Goal: Information Seeking & Learning: Learn about a topic

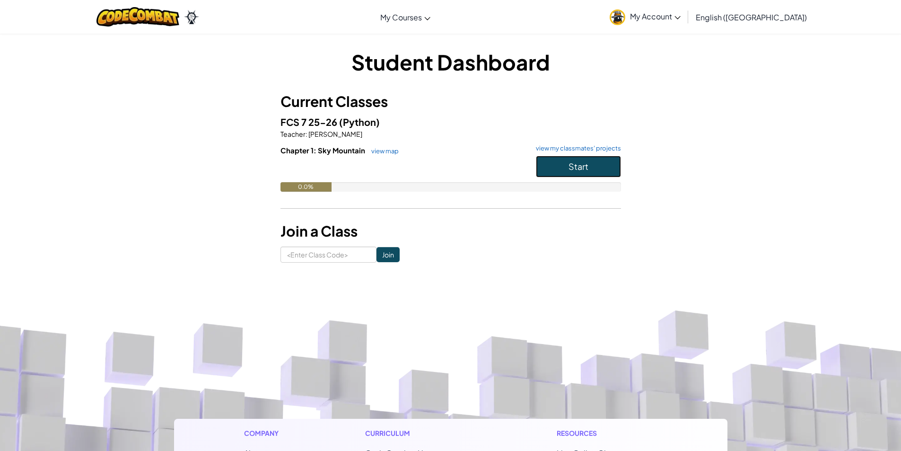
click at [594, 169] on button "Start" at bounding box center [578, 167] width 85 height 22
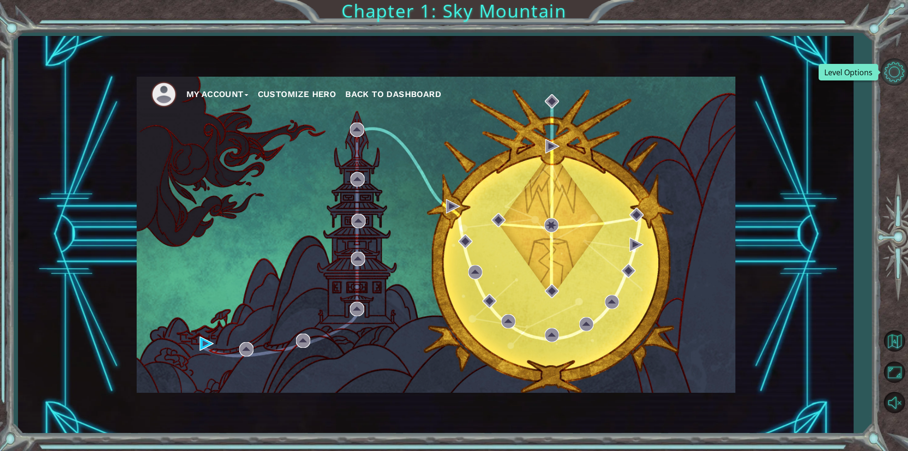
click at [896, 75] on button "Level Options" at bounding box center [893, 71] width 27 height 27
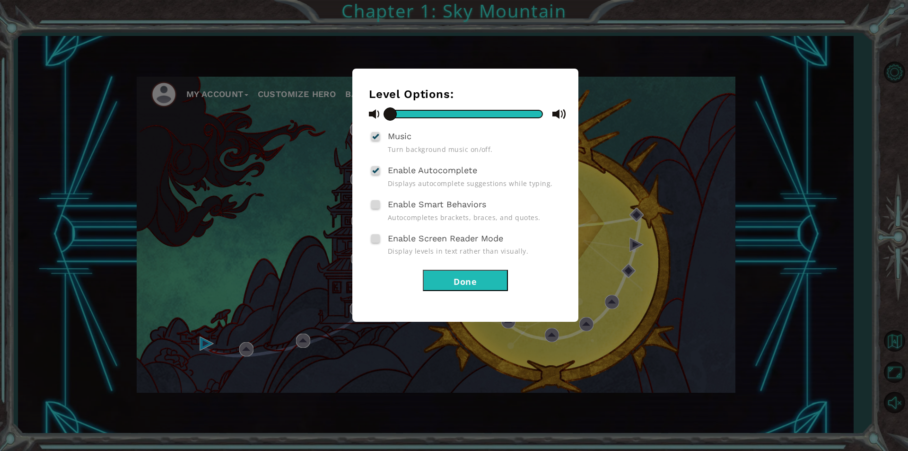
click at [453, 278] on button "Done" at bounding box center [465, 279] width 85 height 21
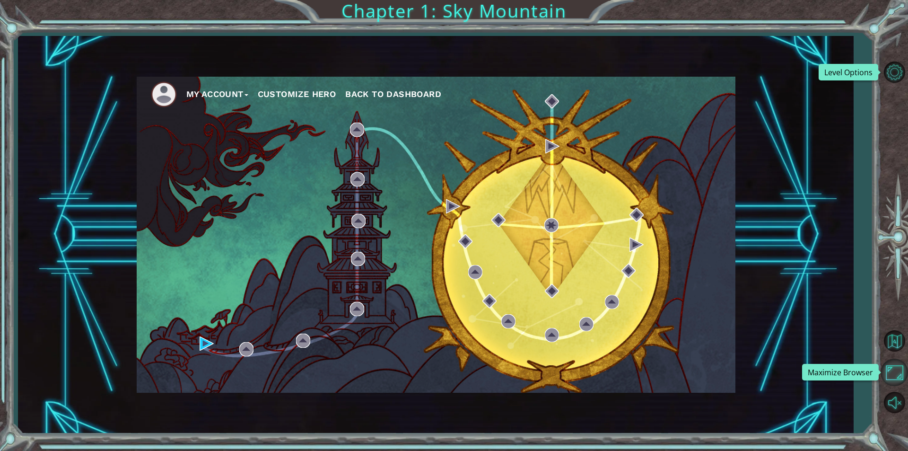
click at [895, 372] on button "Maximize Browser" at bounding box center [893, 371] width 27 height 27
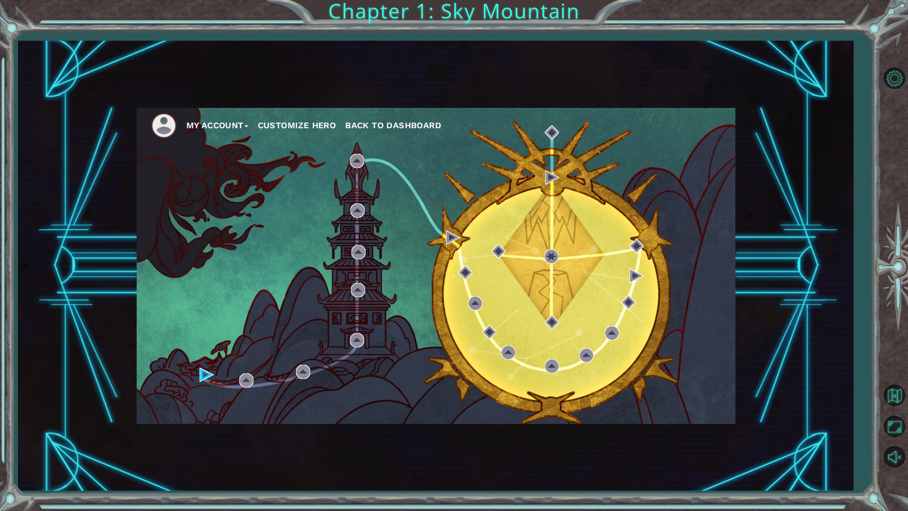
click at [287, 128] on button "Customize Hero" at bounding box center [297, 125] width 78 height 14
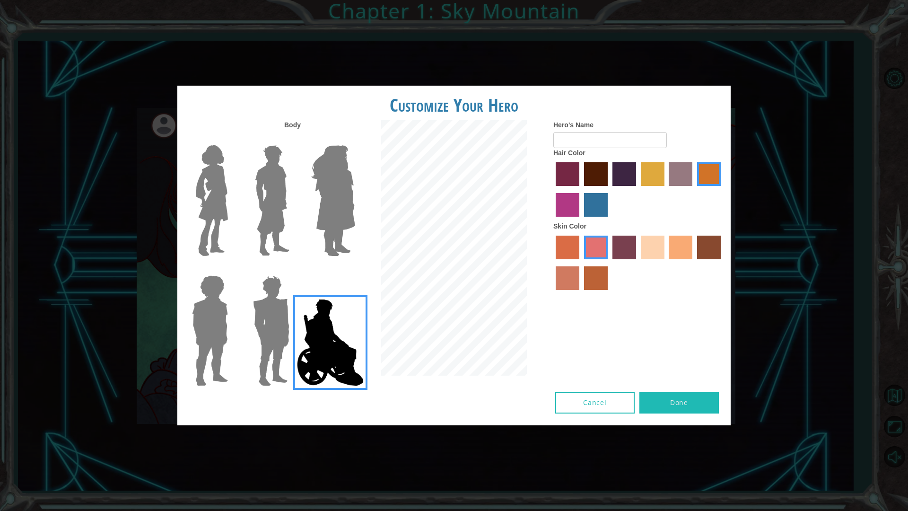
click at [262, 222] on img at bounding box center [272, 200] width 42 height 118
click at [293, 139] on input "Hero Lars" at bounding box center [293, 139] width 0 height 0
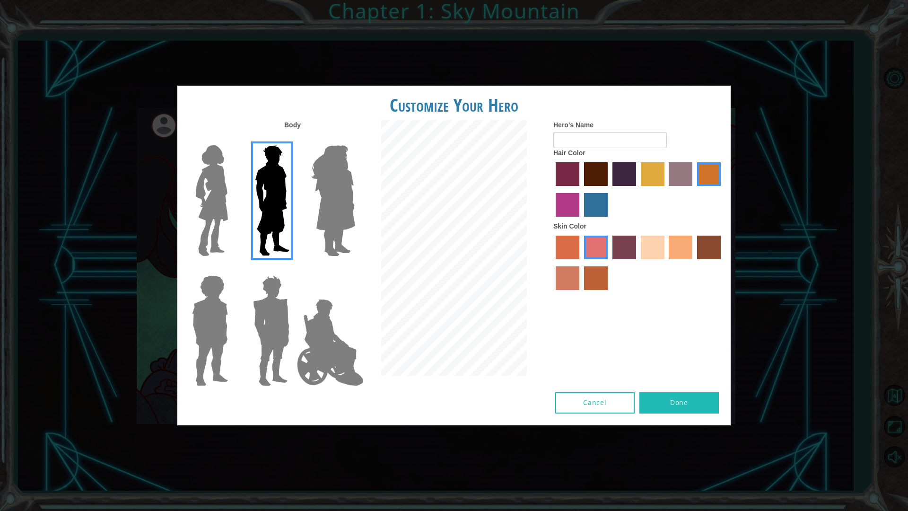
click at [656, 247] on label "sandy beach skin color" at bounding box center [653, 247] width 24 height 24
click at [637, 262] on input "sandy beach skin color" at bounding box center [637, 262] width 0 height 0
click at [574, 142] on input "Hero's Name" at bounding box center [609, 140] width 113 height 16
type input "hi"
click at [653, 179] on label "tulip tree hair color" at bounding box center [653, 174] width 24 height 24
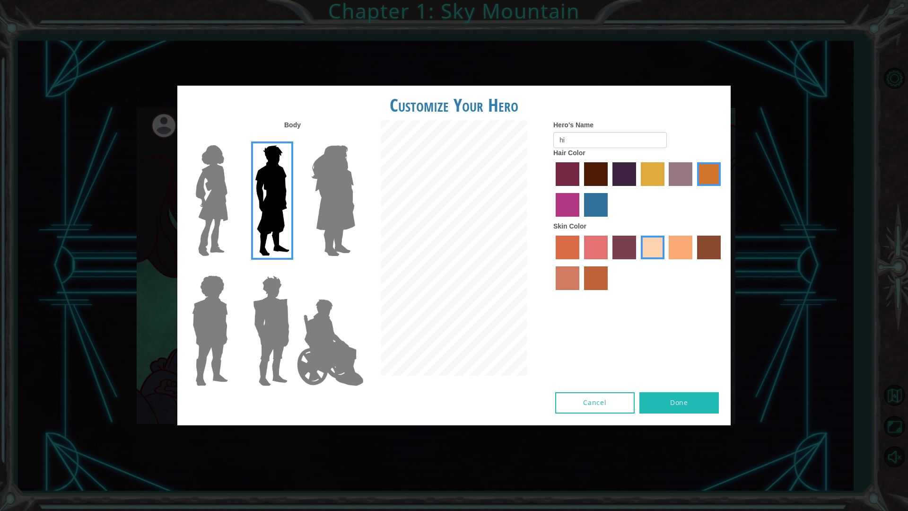
click at [637, 189] on input "tulip tree hair color" at bounding box center [637, 189] width 0 height 0
click at [679, 173] on label "bazaar hair color" at bounding box center [681, 174] width 24 height 24
click at [666, 189] on input "bazaar hair color" at bounding box center [666, 189] width 0 height 0
click at [656, 179] on label "tulip tree hair color" at bounding box center [653, 174] width 24 height 24
click at [637, 189] on input "tulip tree hair color" at bounding box center [637, 189] width 0 height 0
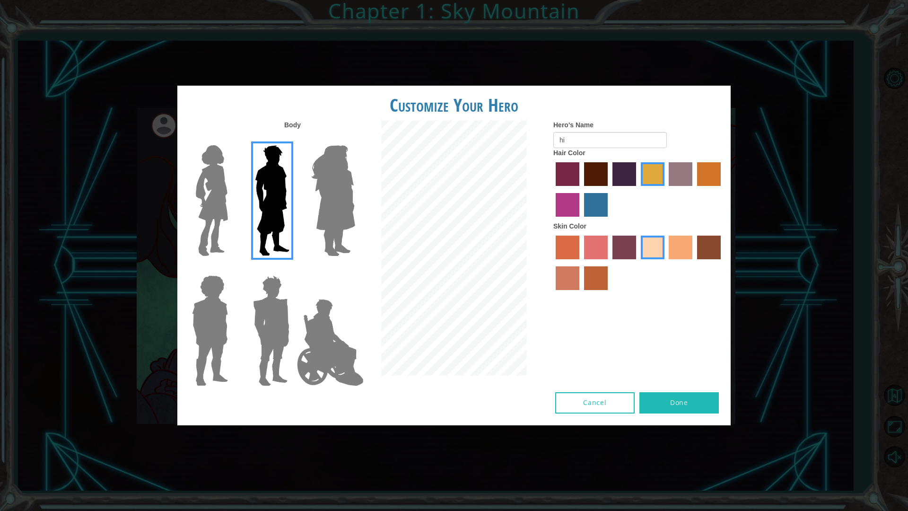
click at [591, 212] on label "lachmara hair color" at bounding box center [596, 205] width 24 height 24
click at [581, 220] on input "lachmara hair color" at bounding box center [581, 220] width 0 height 0
click at [691, 403] on button "Done" at bounding box center [678, 402] width 79 height 21
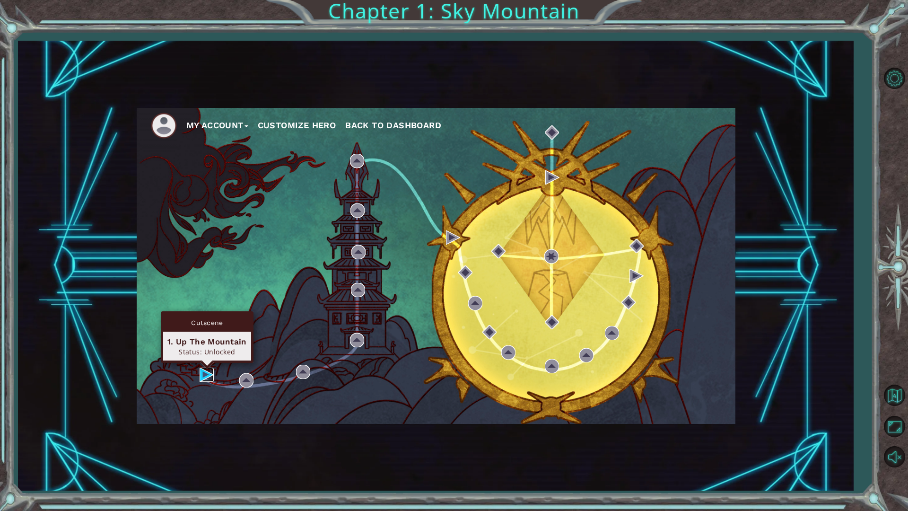
click at [208, 372] on img at bounding box center [207, 374] width 14 height 14
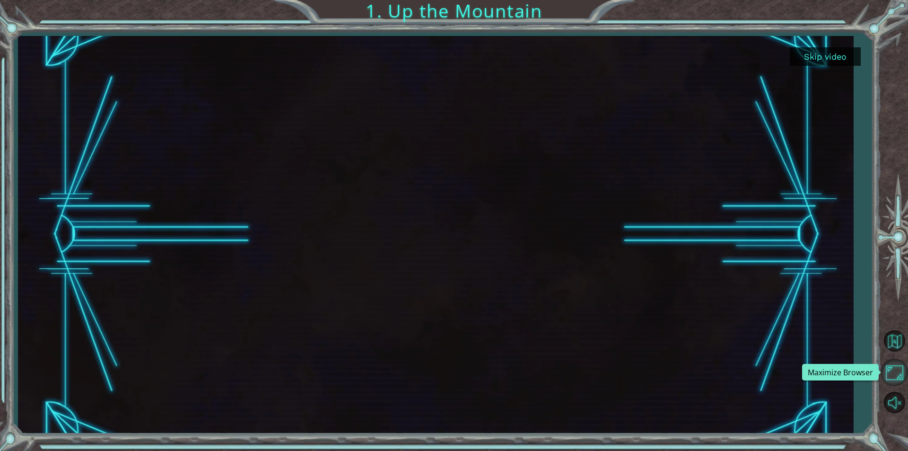
drag, startPoint x: 898, startPoint y: 365, endPoint x: 898, endPoint y: 407, distance: 41.1
click at [898, 365] on button "Maximize Browser" at bounding box center [893, 371] width 27 height 27
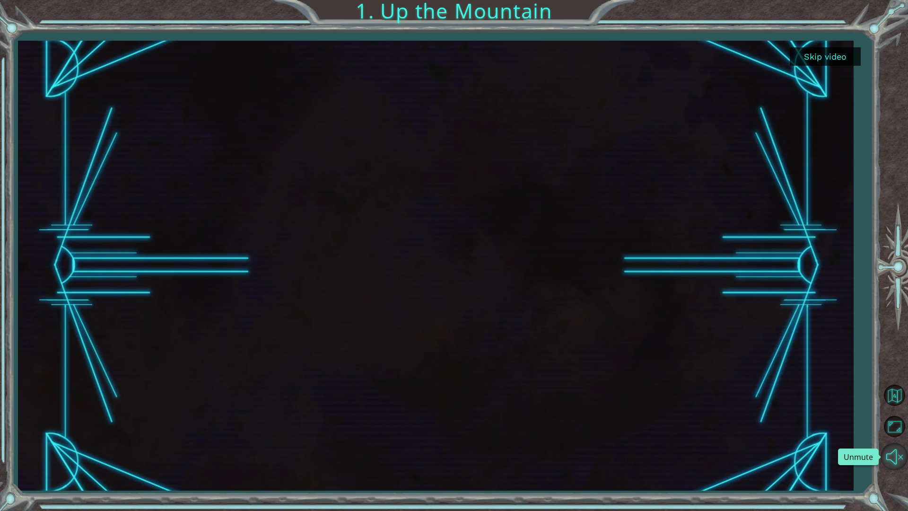
click at [900, 450] on button "Unmute" at bounding box center [893, 456] width 27 height 27
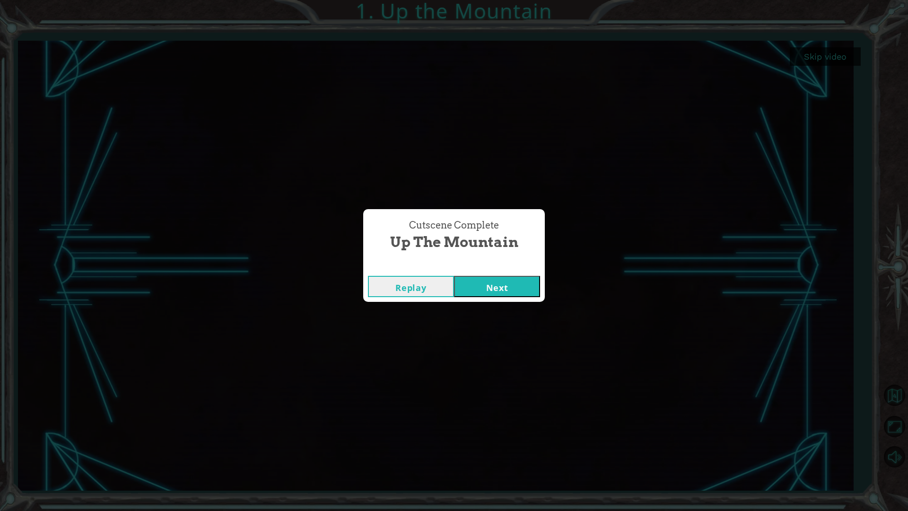
click at [480, 286] on button "Next" at bounding box center [497, 286] width 86 height 21
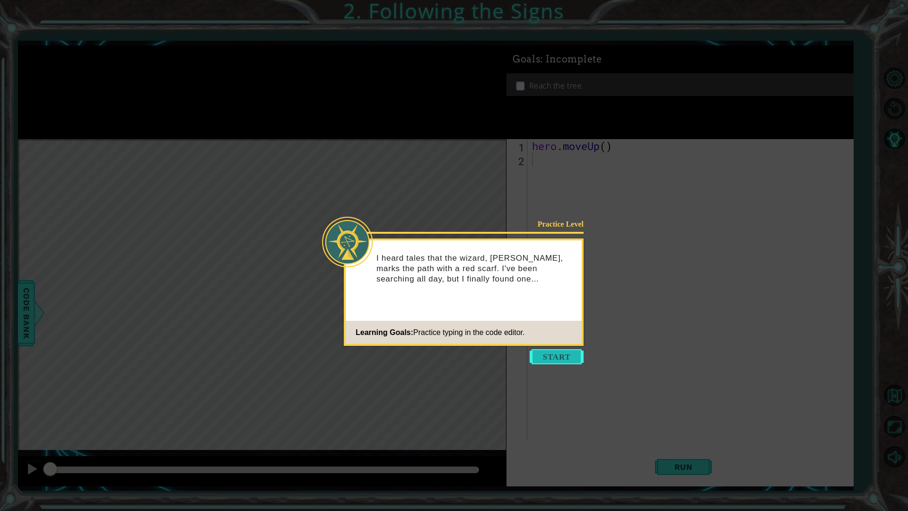
click at [567, 357] on button "Start" at bounding box center [557, 356] width 54 height 15
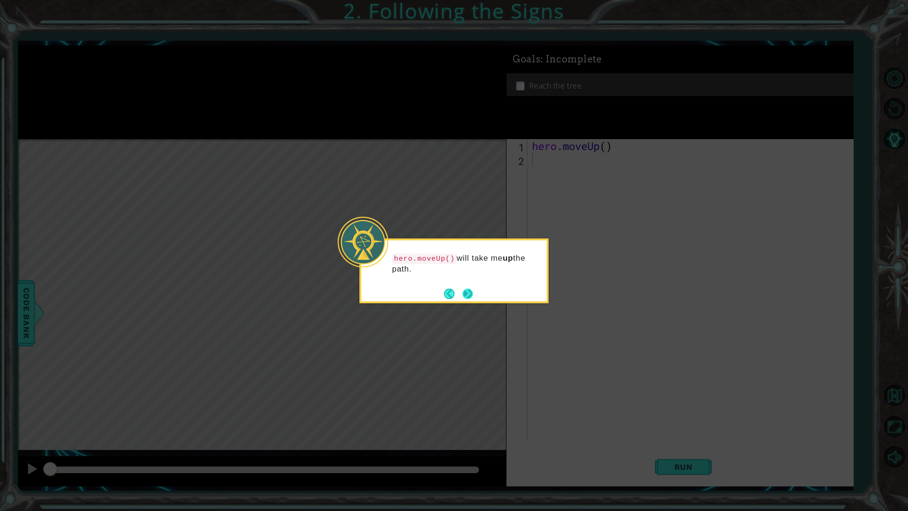
click at [469, 297] on button "Next" at bounding box center [467, 293] width 11 height 11
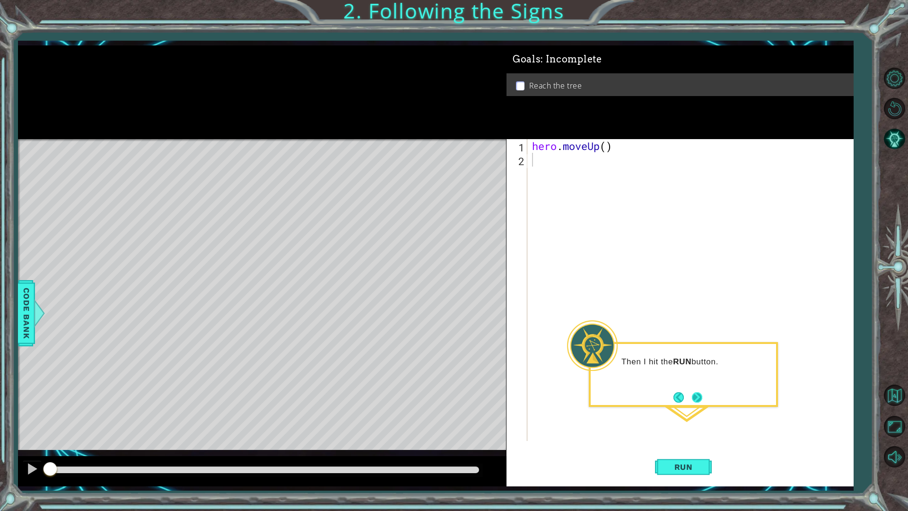
click at [698, 401] on button "Next" at bounding box center [696, 396] width 11 height 11
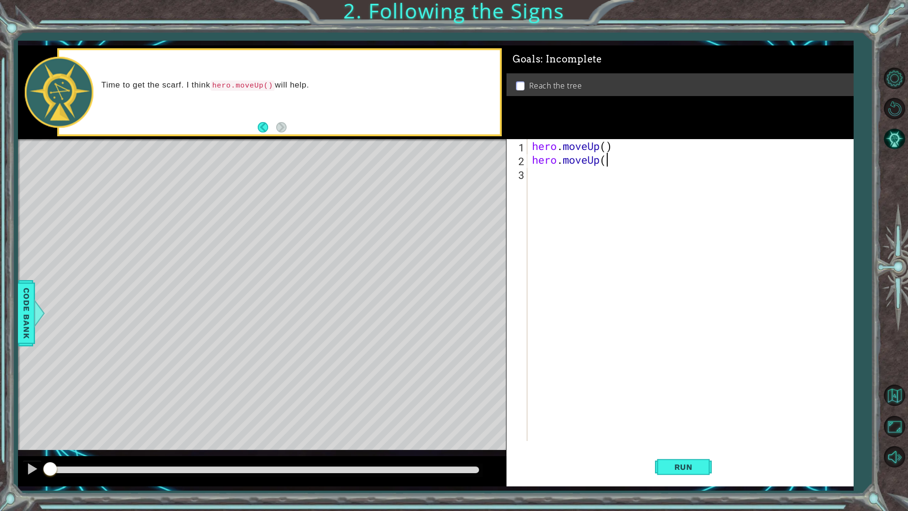
scroll to position [0, 3]
type textarea "hero.moveUp()"
click at [684, 450] on span "Run" at bounding box center [683, 466] width 37 height 9
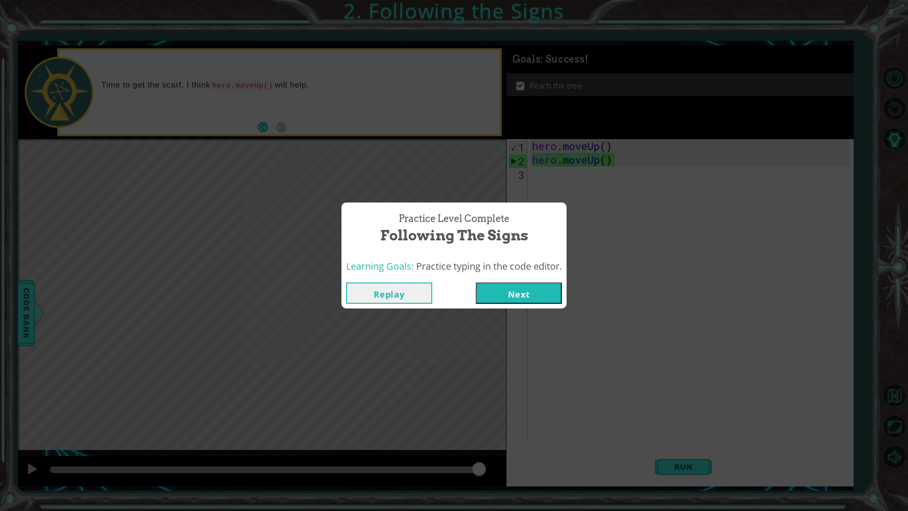
click at [529, 296] on button "Next" at bounding box center [519, 292] width 86 height 21
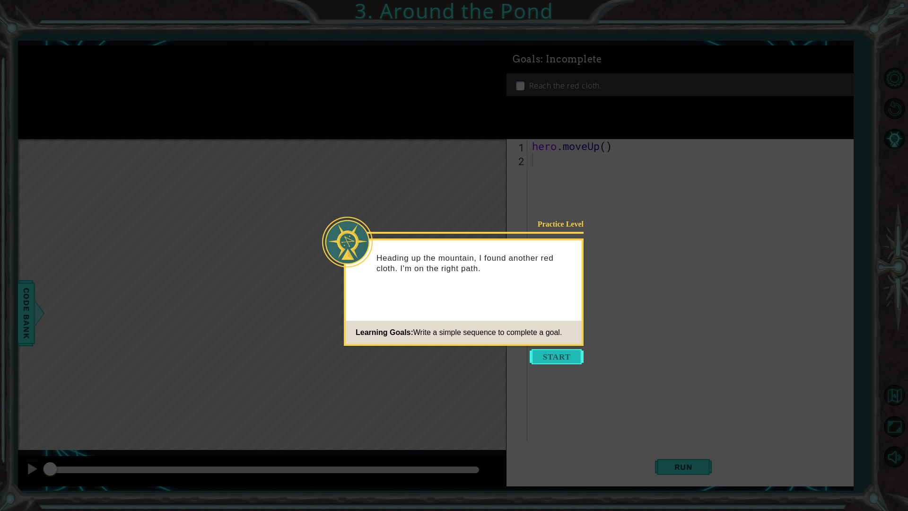
click at [563, 359] on button "Start" at bounding box center [557, 356] width 54 height 15
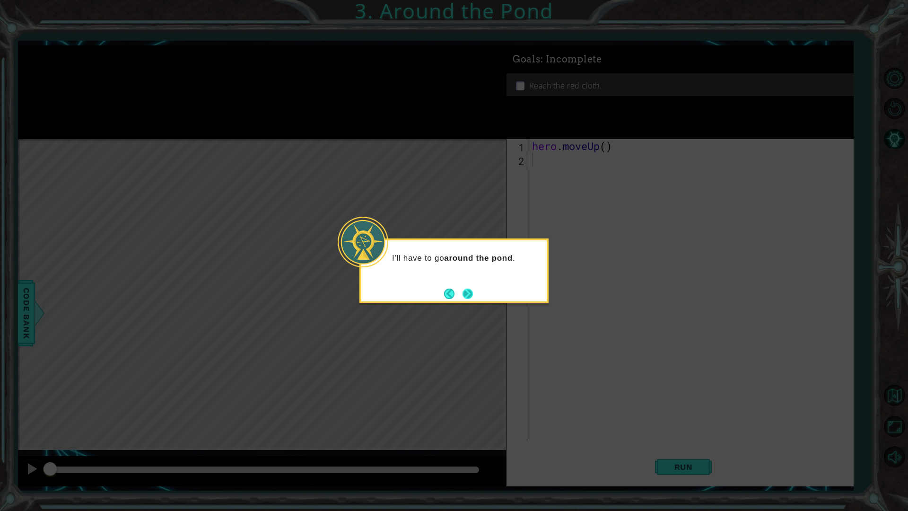
click at [470, 295] on button "Next" at bounding box center [467, 293] width 11 height 11
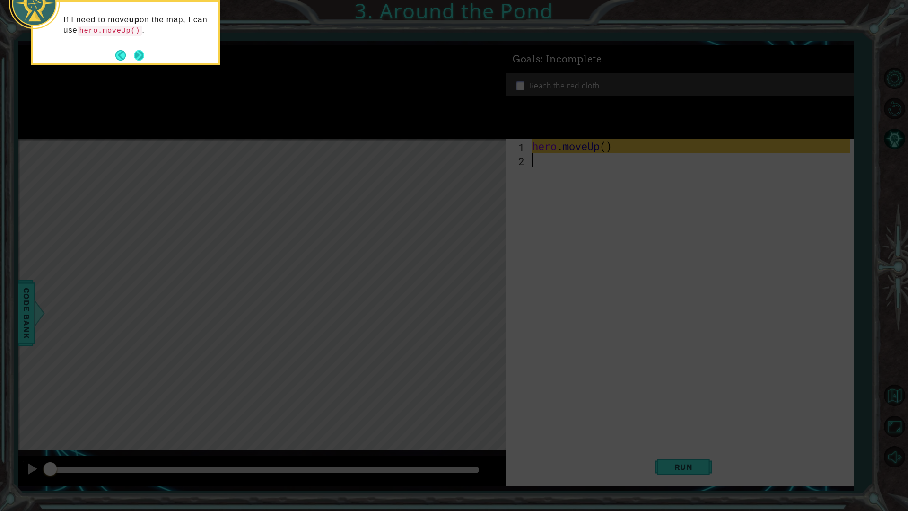
click at [139, 59] on button "Next" at bounding box center [139, 55] width 13 height 13
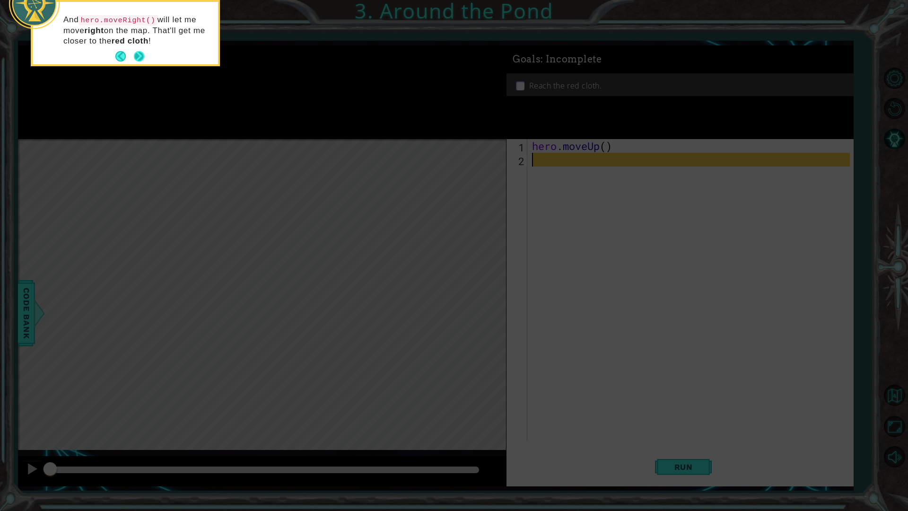
click at [141, 52] on button "Next" at bounding box center [139, 56] width 11 height 11
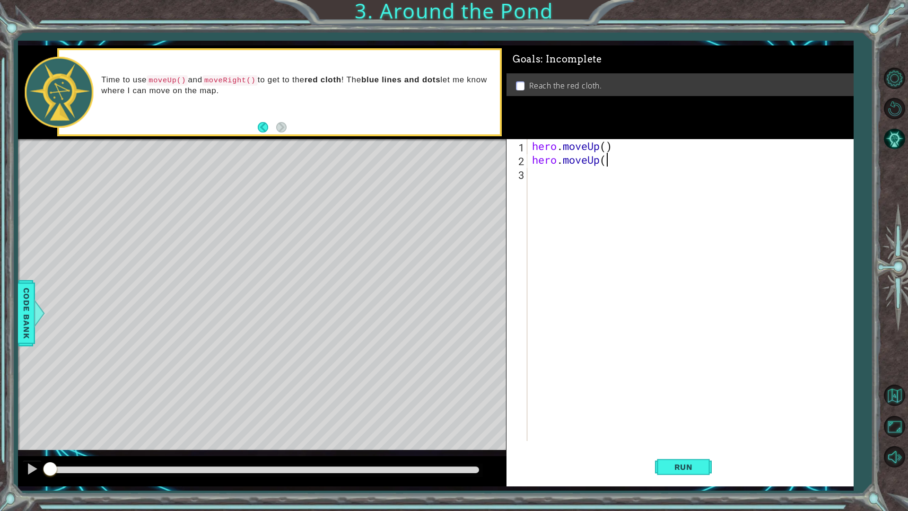
scroll to position [0, 3]
type textarea "hero.moveUp()"
click at [579, 176] on div "hero . moveUp ( ) hero . moveUp ( )" at bounding box center [692, 303] width 325 height 329
type textarea "hero.moveRight()"
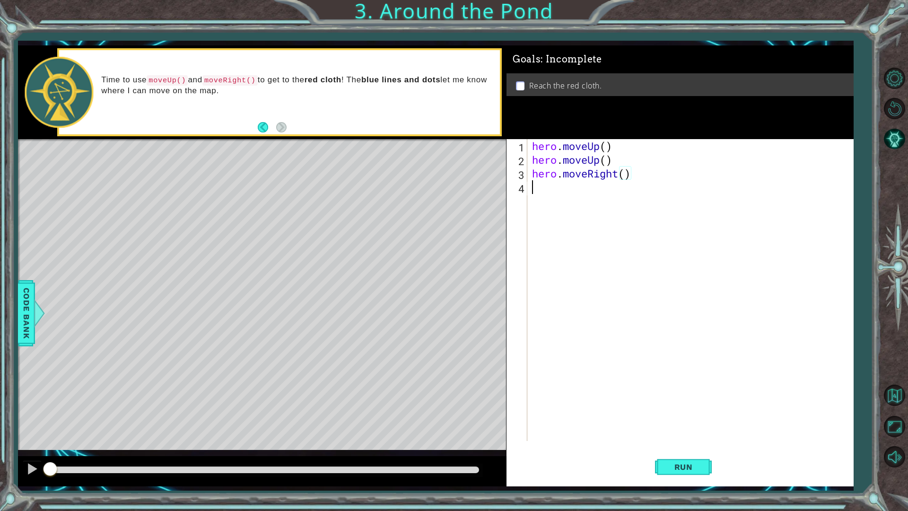
click at [585, 196] on div "hero . moveUp ( ) hero . moveUp ( ) hero . moveRight ( )" at bounding box center [692, 303] width 325 height 329
click at [27, 310] on span "Code Bank" at bounding box center [26, 313] width 15 height 58
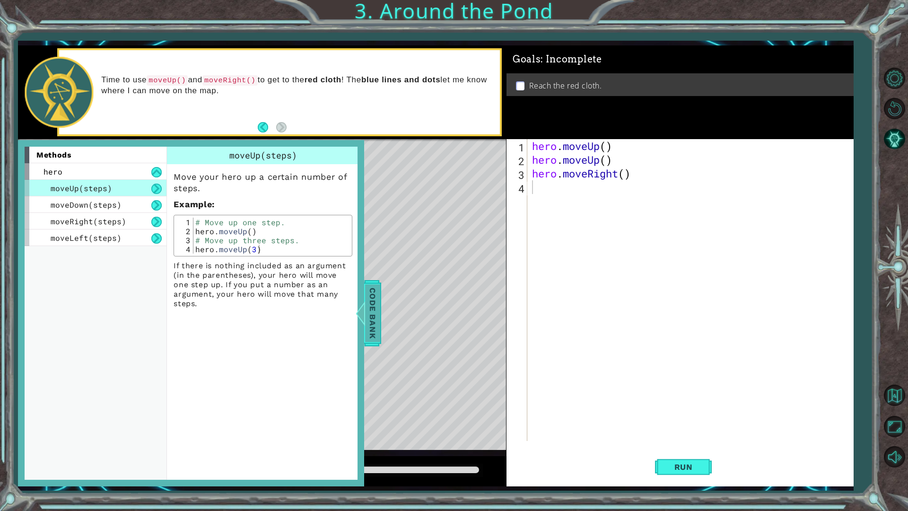
click at [374, 311] on span "Code Bank" at bounding box center [372, 313] width 15 height 58
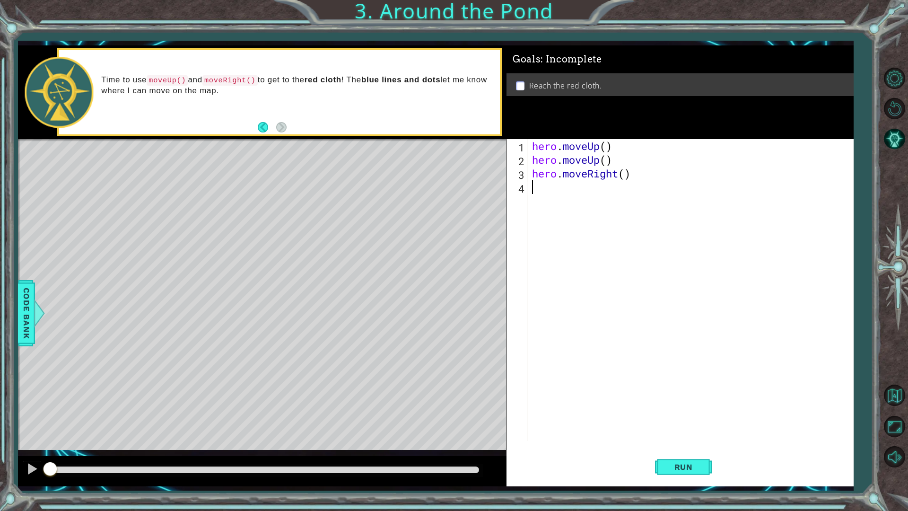
click at [571, 190] on div "hero . moveUp ( ) hero . moveUp ( ) hero . moveRight ( )" at bounding box center [692, 303] width 325 height 329
click at [698, 450] on span "Run" at bounding box center [683, 466] width 37 height 9
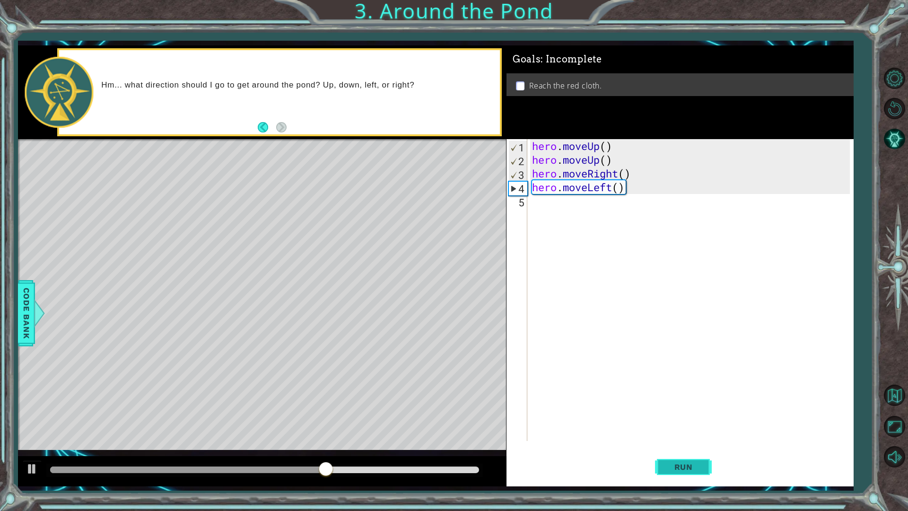
click at [699, 450] on span "Run" at bounding box center [683, 466] width 37 height 9
click at [614, 193] on div "hero . moveUp ( ) hero . moveUp ( ) hero . moveRight ( ) hero . moveLeft ( )" at bounding box center [692, 303] width 325 height 329
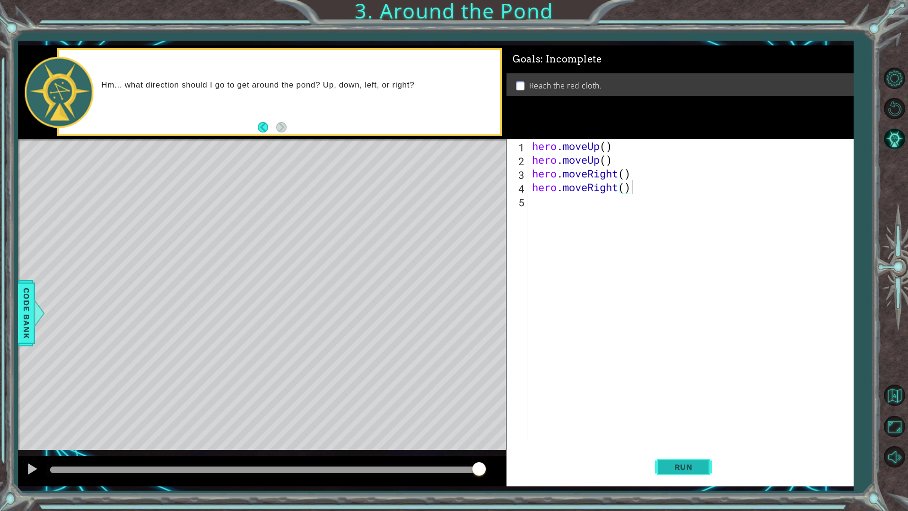
click at [686, 450] on span "Run" at bounding box center [683, 466] width 37 height 9
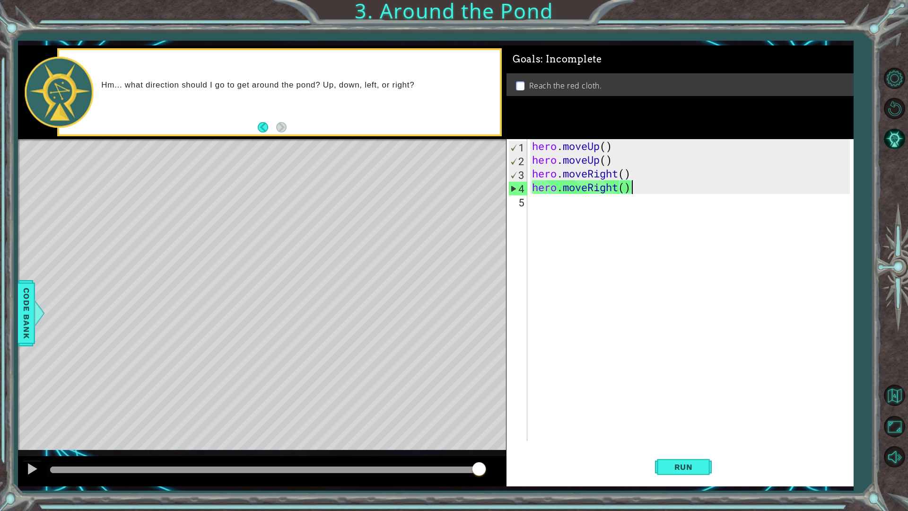
click at [617, 193] on div "hero . moveUp ( ) hero . moveUp ( ) hero . moveRight ( ) hero . moveRight ( )" at bounding box center [692, 303] width 325 height 329
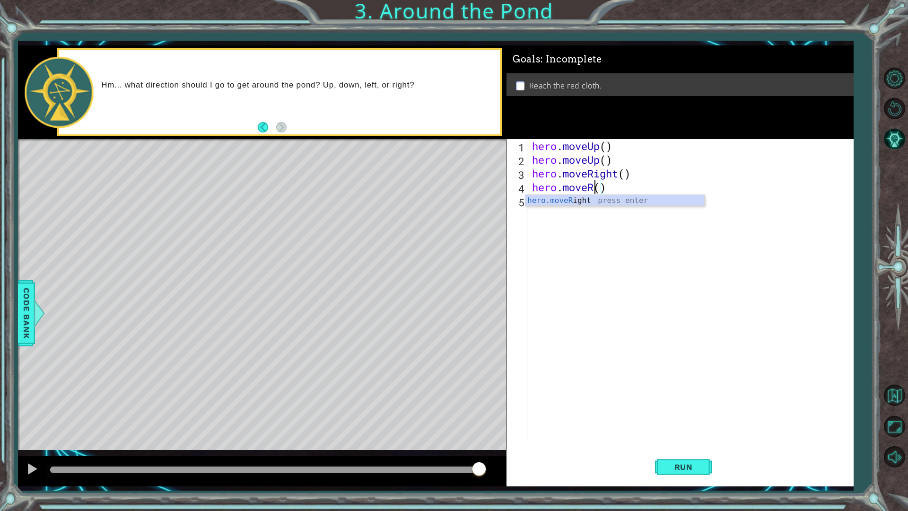
scroll to position [0, 3]
type textarea "hero.moveUp()"
click at [697, 450] on button "Run" at bounding box center [683, 466] width 57 height 35
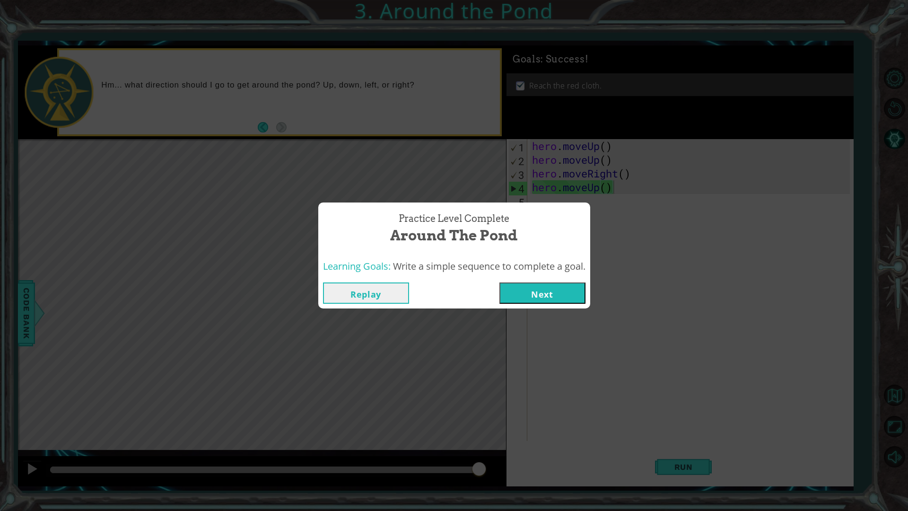
click at [561, 290] on button "Next" at bounding box center [542, 292] width 86 height 21
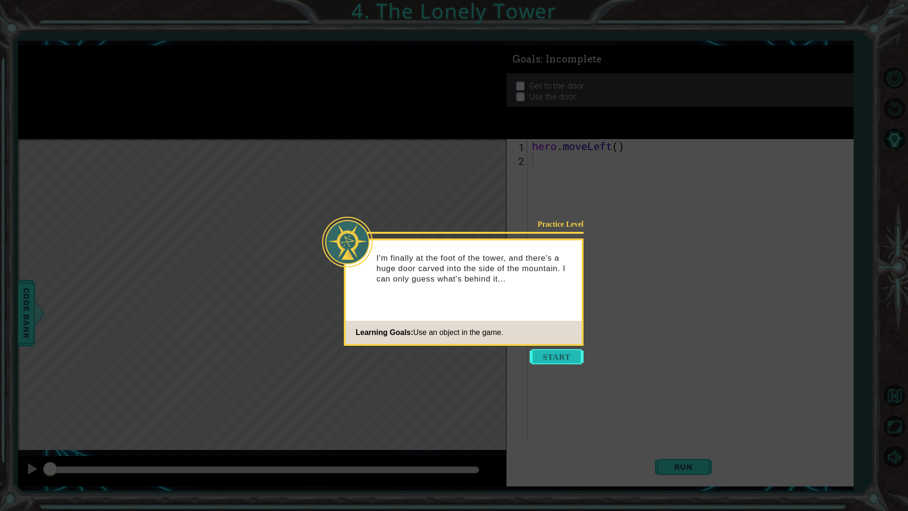
click at [568, 358] on button "Start" at bounding box center [557, 356] width 54 height 15
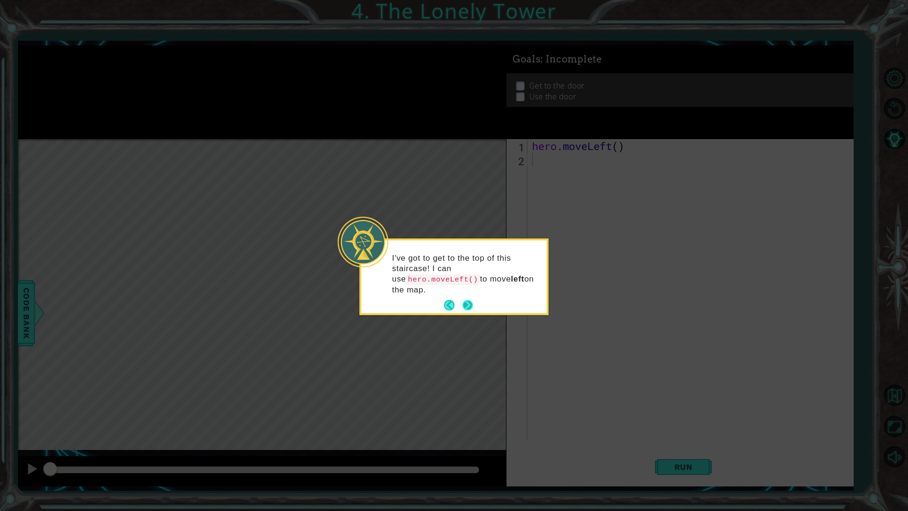
click at [467, 299] on button "Next" at bounding box center [467, 304] width 11 height 11
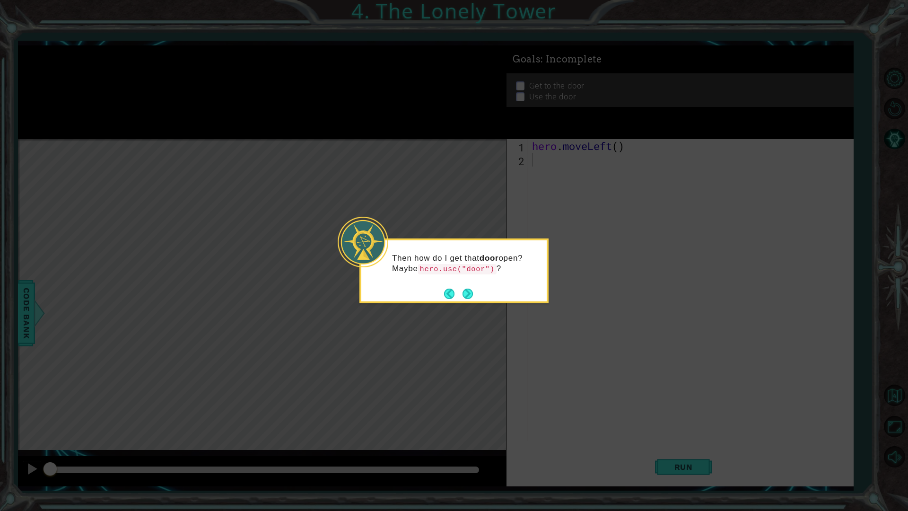
click at [467, 293] on button "Next" at bounding box center [467, 293] width 11 height 11
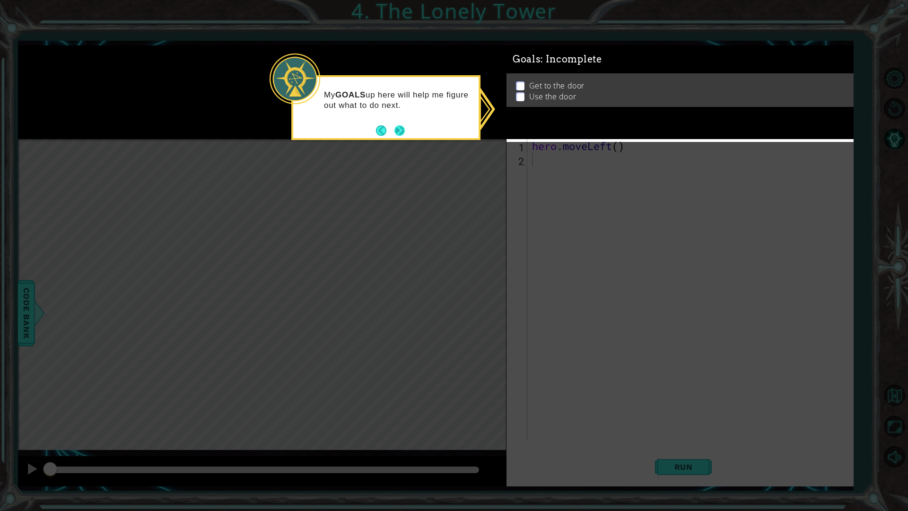
click at [398, 134] on button "Next" at bounding box center [399, 130] width 12 height 12
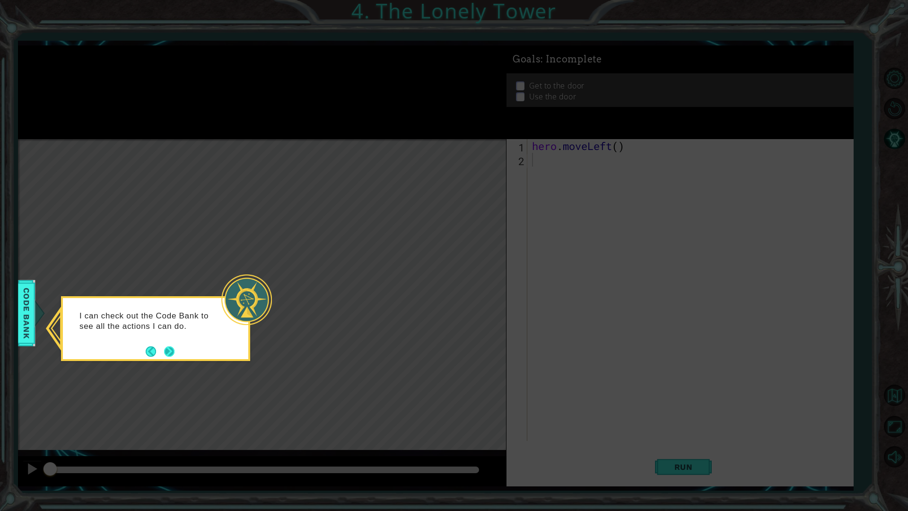
click at [174, 353] on button "Next" at bounding box center [169, 351] width 11 height 11
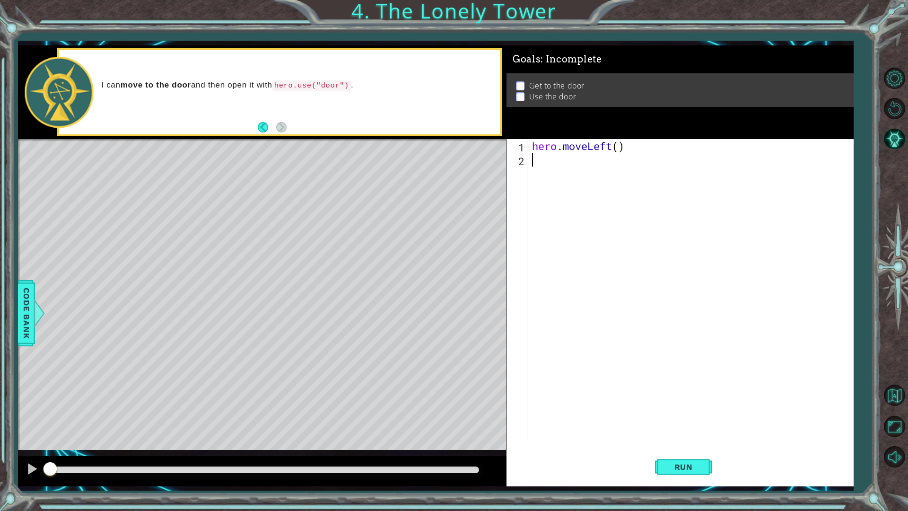
click at [618, 149] on div "hero . moveLeft ( )" at bounding box center [692, 303] width 325 height 329
type textarea "hero.moveLeft(2)"
click at [591, 158] on div "hero . moveLeft ( 2 )" at bounding box center [692, 303] width 325 height 329
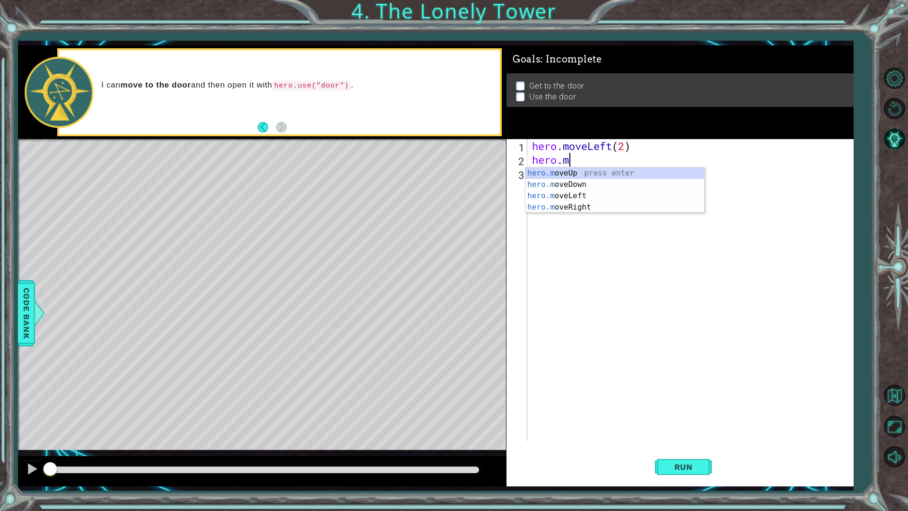
scroll to position [0, 1]
type textarea "hero.move"
click at [594, 172] on div "hero.move Up press enter hero.move Down press enter hero.move Left press enter …" at bounding box center [614, 201] width 179 height 68
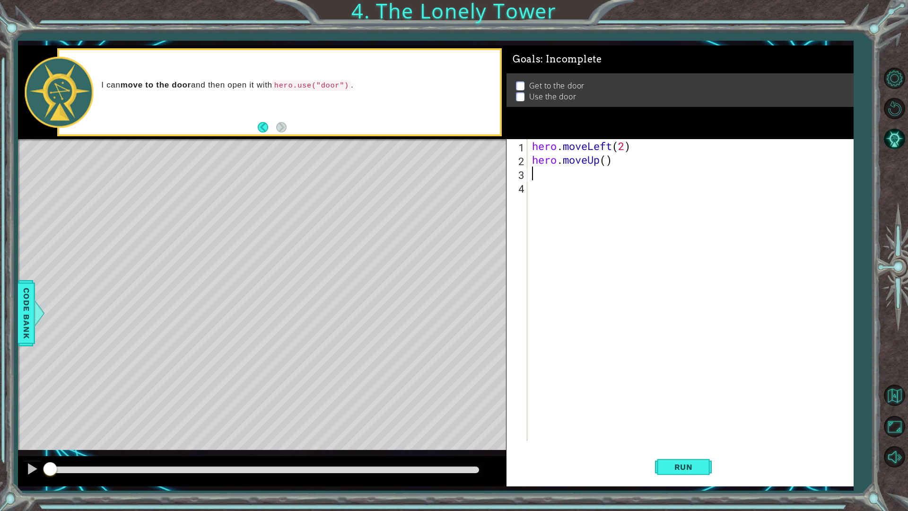
click at [605, 163] on div "hero . moveLeft ( 2 ) hero . moveUp ( )" at bounding box center [692, 303] width 325 height 329
type textarea "hero.moveUp(2)"
click at [561, 177] on div "hero . moveLeft ( 2 ) hero . moveUp ( 2 )" at bounding box center [692, 303] width 325 height 329
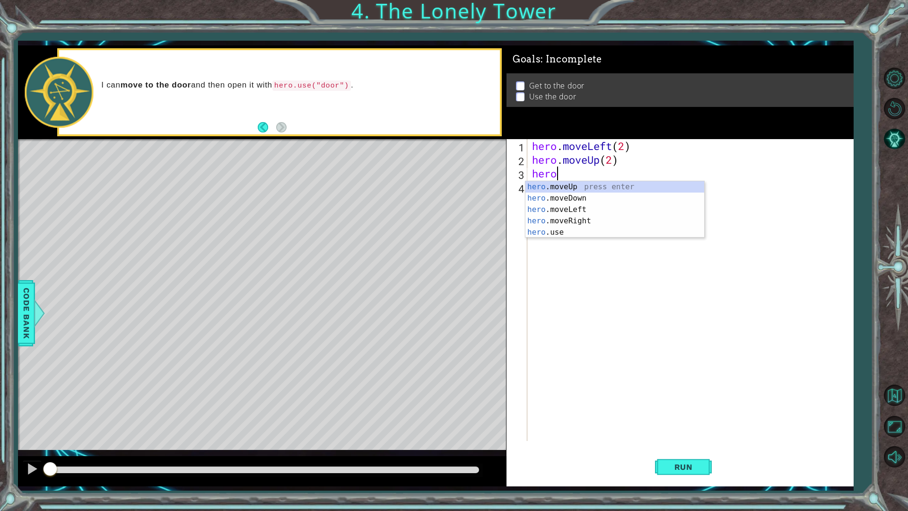
type textarea "hero."
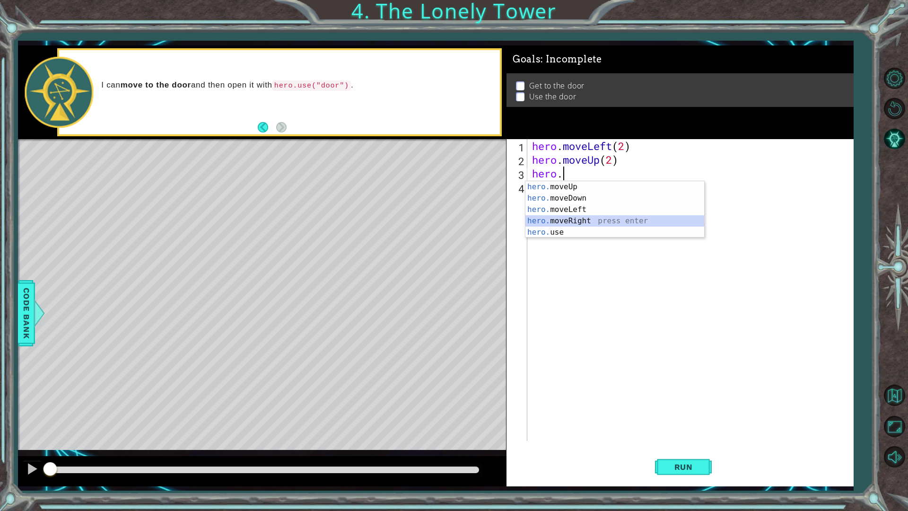
click at [579, 216] on div "hero. moveUp press enter hero. moveDown press enter hero. moveLeft press enter …" at bounding box center [614, 220] width 179 height 79
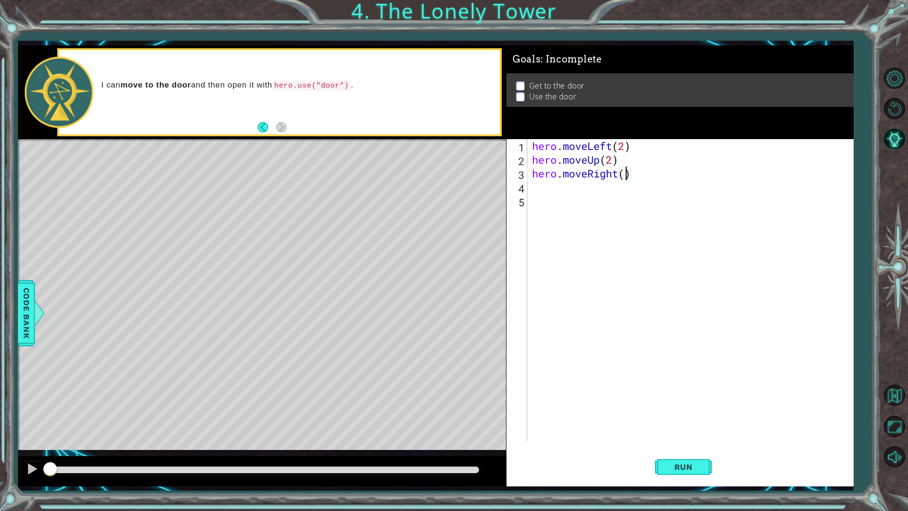
click at [626, 179] on div "hero . moveLeft ( 2 ) hero . moveUp ( 2 ) hero . moveRight ( )" at bounding box center [692, 303] width 325 height 329
type textarea "hero.moveRight(2)"
click at [573, 189] on div "hero . moveLeft ( 2 ) hero . moveUp ( 2 ) hero . moveRight ( 2 )" at bounding box center [692, 303] width 325 height 329
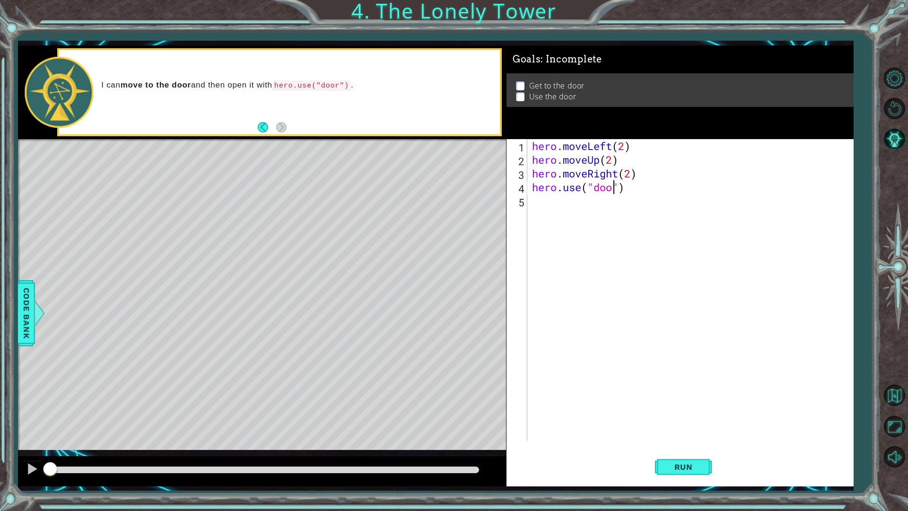
type textarea "hero.use("door")"
click at [698, 450] on span "Run" at bounding box center [683, 466] width 37 height 9
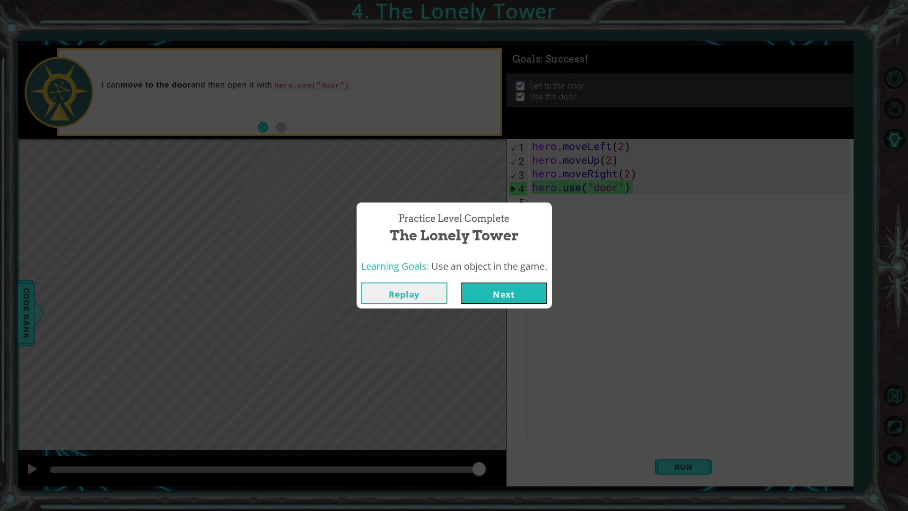
click at [535, 296] on button "Next" at bounding box center [504, 292] width 86 height 21
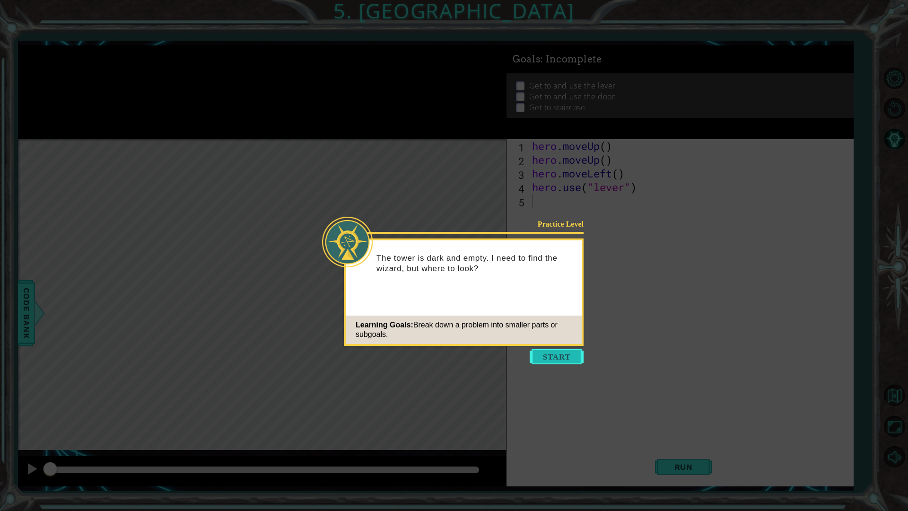
click at [570, 355] on button "Start" at bounding box center [557, 356] width 54 height 15
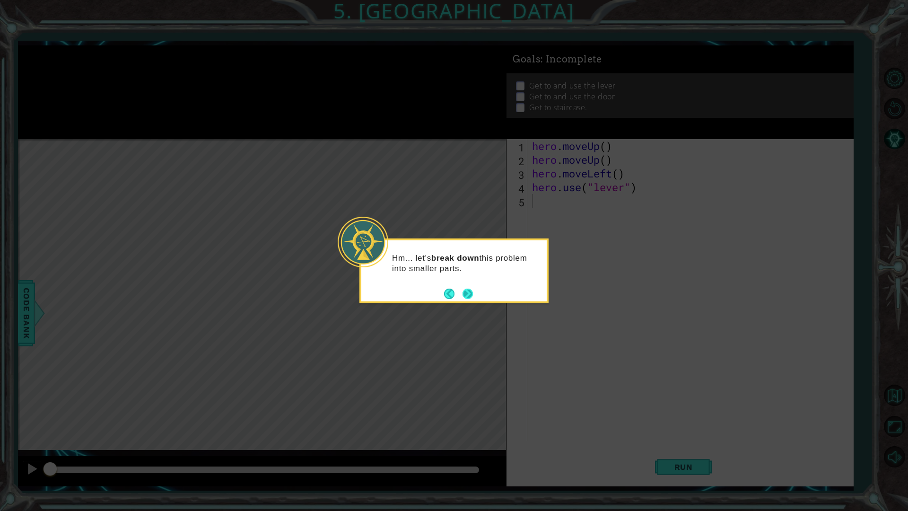
click at [472, 294] on button "Next" at bounding box center [467, 293] width 11 height 11
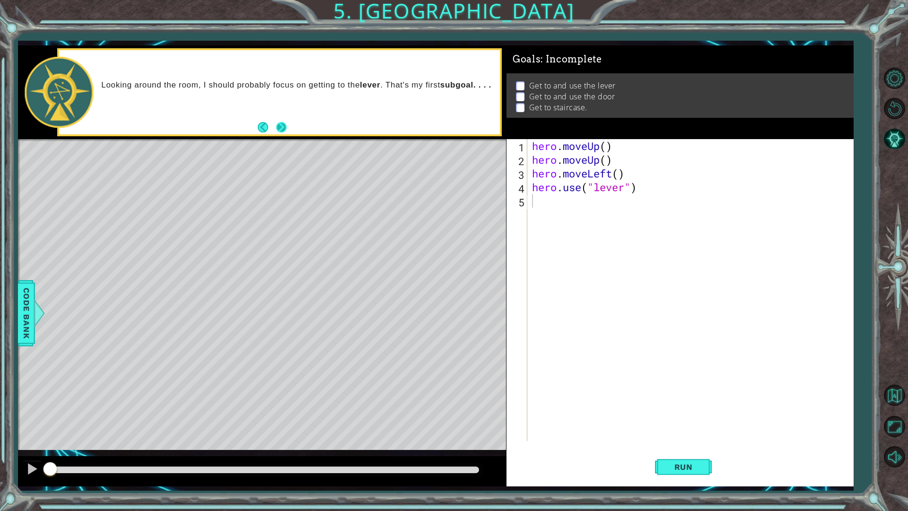
click at [282, 129] on button "Next" at bounding box center [281, 127] width 11 height 11
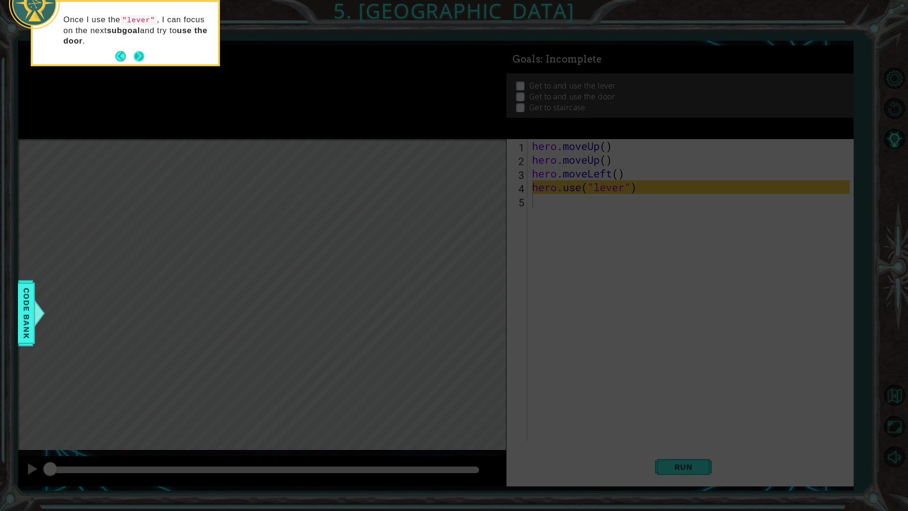
click at [143, 56] on button "Next" at bounding box center [139, 56] width 10 height 10
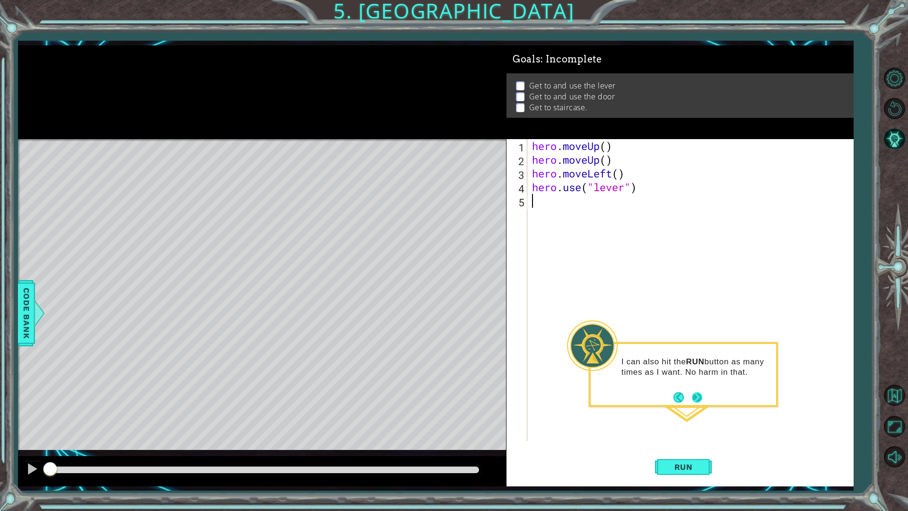
click at [700, 399] on button "Next" at bounding box center [697, 396] width 11 height 11
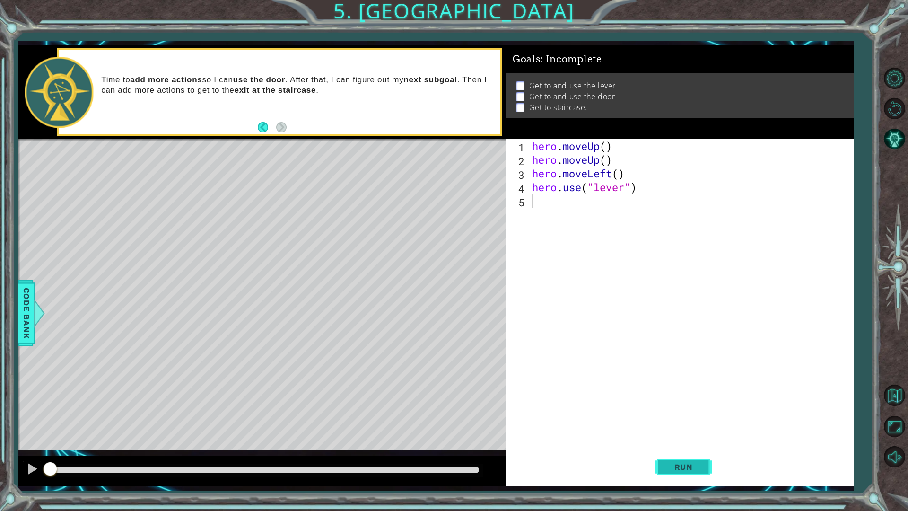
click at [692, 450] on span "Run" at bounding box center [683, 466] width 37 height 9
drag, startPoint x: 199, startPoint y: 469, endPoint x: 0, endPoint y: 458, distance: 199.3
click at [0, 450] on div "1 ההההההההההההההההההההההההההההההההההההההההההההההההההההההההההההההההההההההההההההה…" at bounding box center [454, 255] width 908 height 511
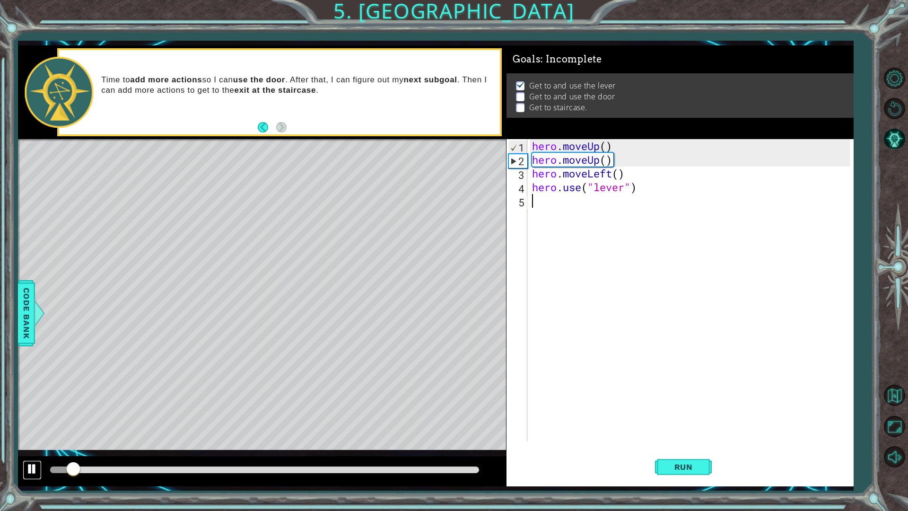
click at [34, 450] on div at bounding box center [32, 468] width 12 height 12
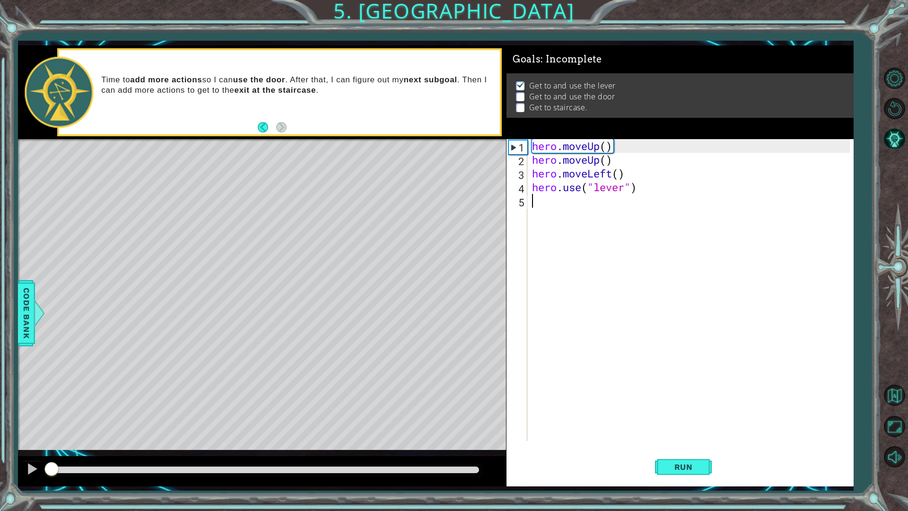
drag, startPoint x: 77, startPoint y: 467, endPoint x: 52, endPoint y: 471, distance: 25.0
click at [52, 450] on div at bounding box center [51, 469] width 17 height 17
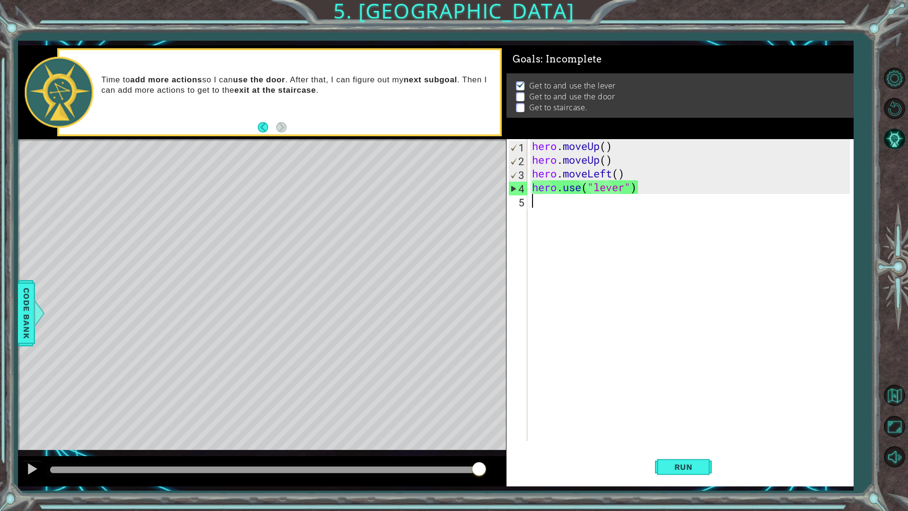
drag, startPoint x: 52, startPoint y: 469, endPoint x: 567, endPoint y: 467, distance: 515.8
click at [567, 450] on div "1 ההההההההההההההההההההההההההההההההההההההההההההההההההההההההההההההההההההההההההההה…" at bounding box center [435, 265] width 835 height 441
click at [595, 212] on div "hero . moveUp ( ) hero . moveUp ( ) hero . moveLeft ( ) hero . use ( "lever" )" at bounding box center [692, 303] width 325 height 329
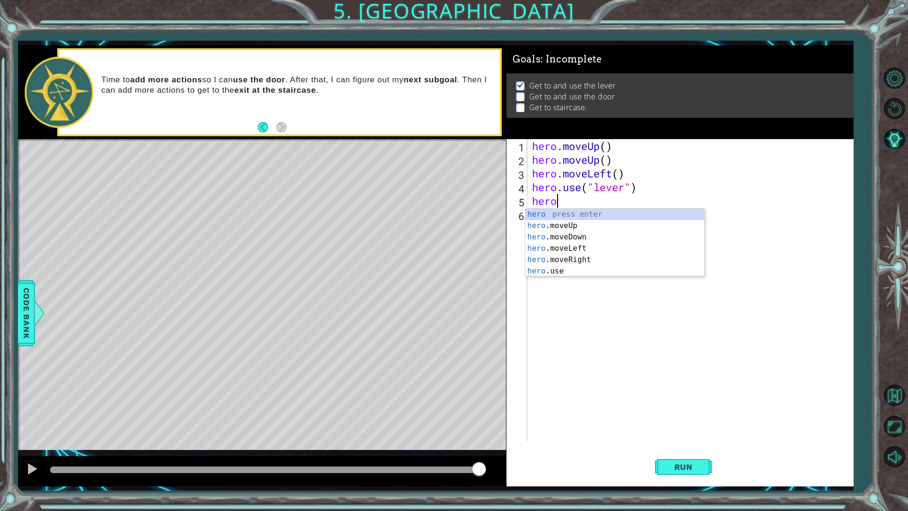
type textarea "hero."
click at [599, 252] on div "hero. moveUp press enter hero. moveDown press enter hero. moveLeft press enter …" at bounding box center [614, 248] width 179 height 79
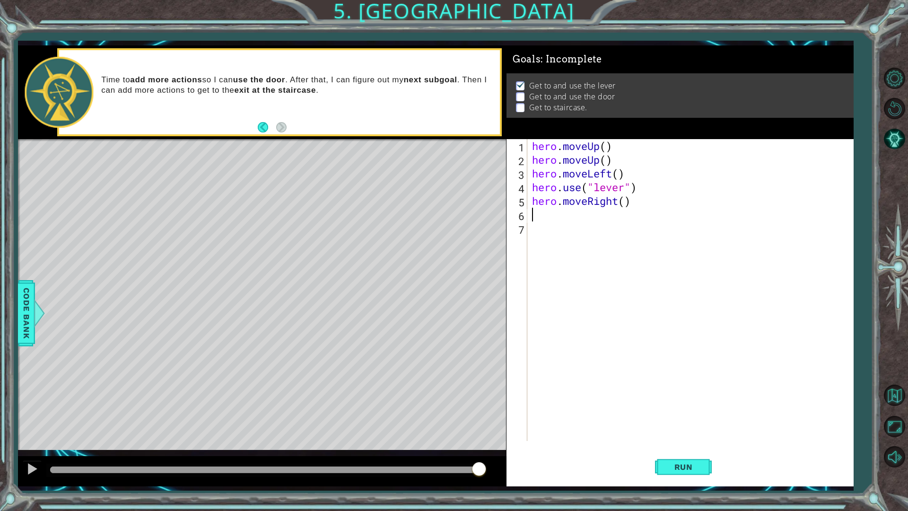
scroll to position [0, 0]
click at [624, 203] on div "hero . moveUp ( ) hero . moveUp ( ) hero . moveLeft ( ) hero . use ( "lever" ) …" at bounding box center [692, 303] width 325 height 329
type textarea "hero.moveRight(3)"
click at [626, 220] on div "hero . moveUp ( ) hero . moveUp ( ) hero . moveLeft ( ) hero . use ( "lever" ) …" at bounding box center [692, 303] width 325 height 329
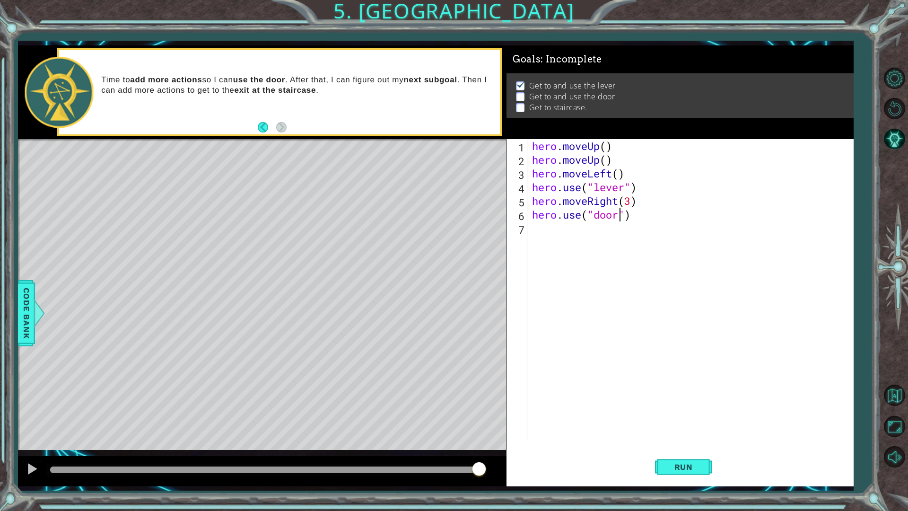
scroll to position [0, 4]
type textarea "hero.use("door")"
click at [697, 450] on span "Run" at bounding box center [683, 466] width 37 height 9
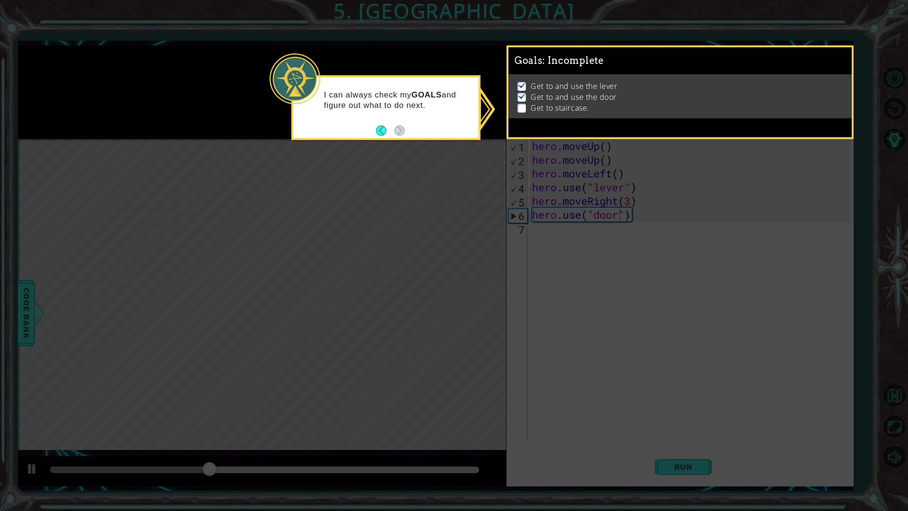
click at [559, 114] on div "Get to and use the lever Get to and use the door Get to staircase." at bounding box center [679, 96] width 343 height 44
click at [383, 128] on button "Back" at bounding box center [385, 130] width 18 height 10
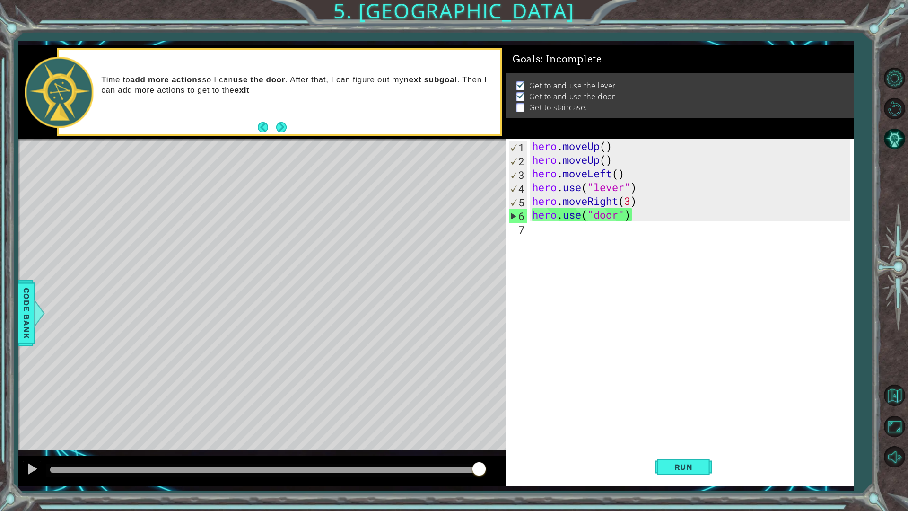
drag, startPoint x: 279, startPoint y: 468, endPoint x: 512, endPoint y: 478, distance: 232.8
click at [512, 450] on div "1 ההההההההההההההההההההההההההההההההההההההההההההההההההההההההההההההההההההההההההההה…" at bounding box center [435, 265] width 835 height 441
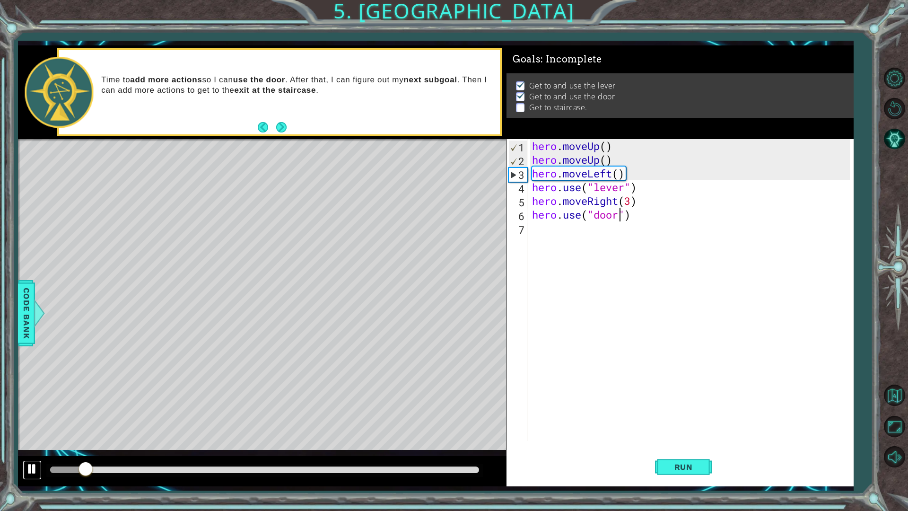
click at [36, 450] on div at bounding box center [32, 468] width 12 height 12
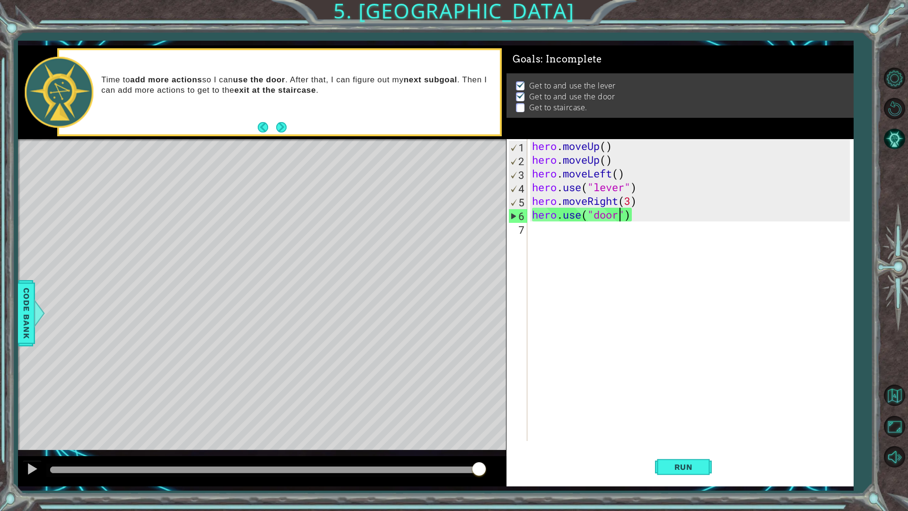
drag, startPoint x: 88, startPoint y: 471, endPoint x: 572, endPoint y: 454, distance: 484.5
click at [572, 450] on div "1 ההההההההההההההההההההההההההההההההההההההההההההההההההההההההההההההההההההההההההההה…" at bounding box center [435, 265] width 835 height 441
click at [593, 235] on div "hero . moveUp ( ) hero . moveUp ( ) hero . moveLeft ( ) hero . use ( "lever" ) …" at bounding box center [692, 303] width 325 height 329
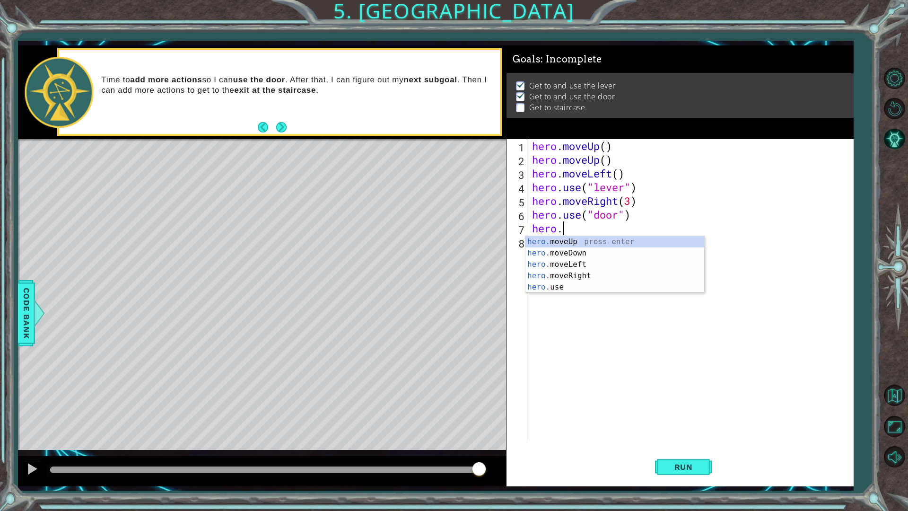
scroll to position [0, 1]
type textarea "hero.move"
click at [594, 243] on div "hero.move Up press enter hero.move Down press enter hero.move Left press enter …" at bounding box center [614, 270] width 179 height 68
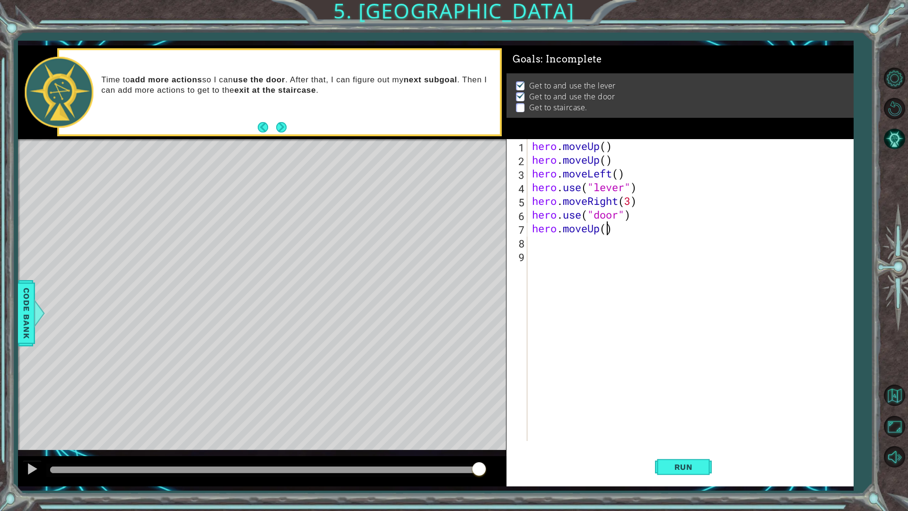
click at [609, 232] on div "hero . moveUp ( ) hero . moveUp ( ) hero . moveLeft ( ) hero . use ( "lever" ) …" at bounding box center [692, 303] width 325 height 329
type textarea "hero.moveUp(2)"
click at [573, 249] on div "hero . moveUp ( ) hero . moveUp ( ) hero . moveLeft ( ) hero . use ( "lever" ) …" at bounding box center [692, 303] width 325 height 329
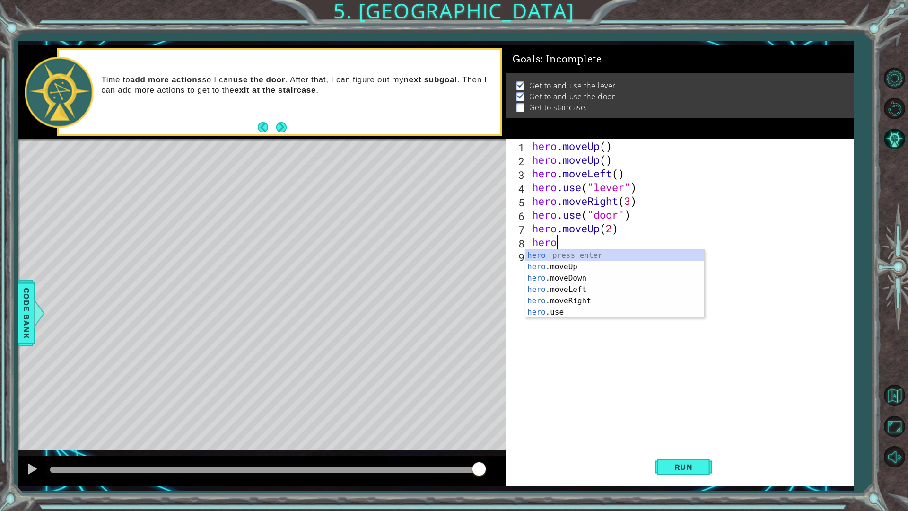
type textarea "hero."
click at [574, 277] on div "hero. moveUp press enter hero. moveDown press enter hero. moveLeft press enter …" at bounding box center [614, 289] width 179 height 79
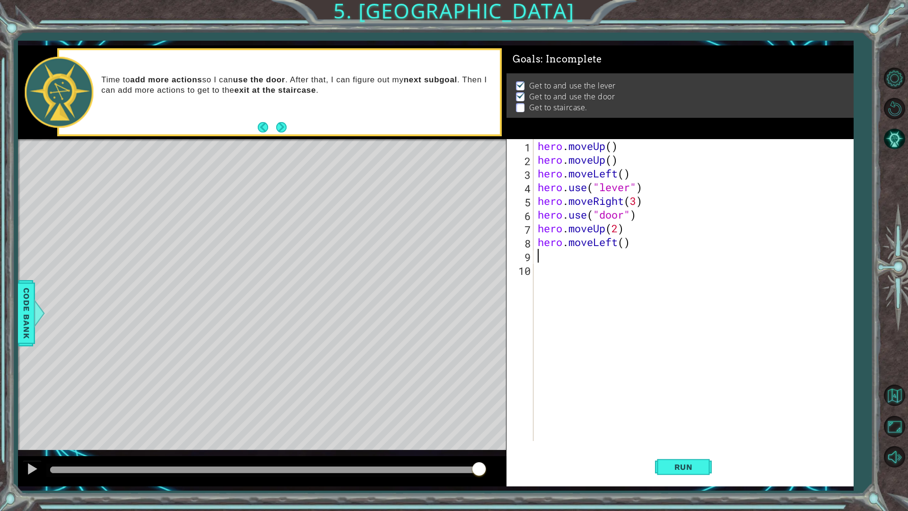
click at [626, 245] on div "hero . moveUp ( ) hero . moveUp ( ) hero . moveLeft ( ) hero . use ( "lever" ) …" at bounding box center [695, 303] width 319 height 329
type textarea "hero.moveLeft(3)"
click at [599, 260] on div "hero . moveUp ( ) hero . moveUp ( ) hero . moveLeft ( ) hero . use ( "lever" ) …" at bounding box center [695, 303] width 319 height 329
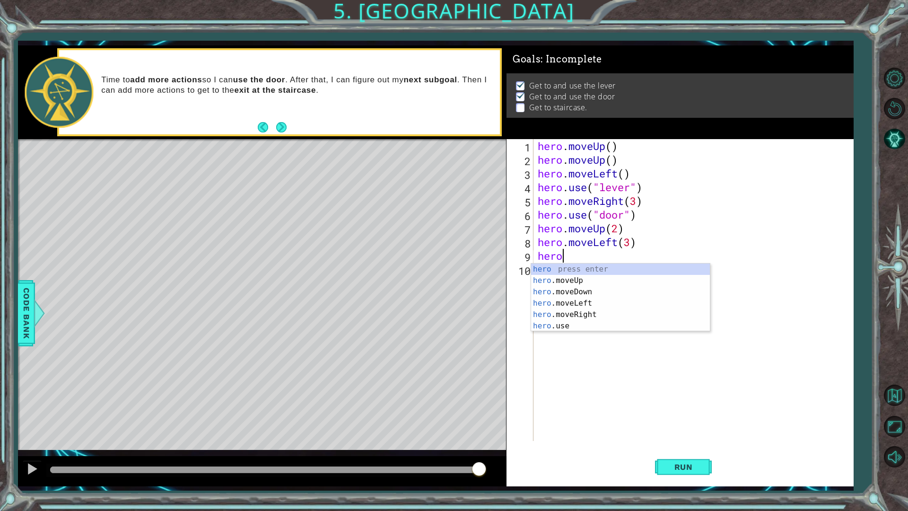
type textarea "hero."
click at [605, 271] on div "hero. moveUp press enter hero. moveDown press enter hero. moveLeft press enter …" at bounding box center [620, 302] width 179 height 79
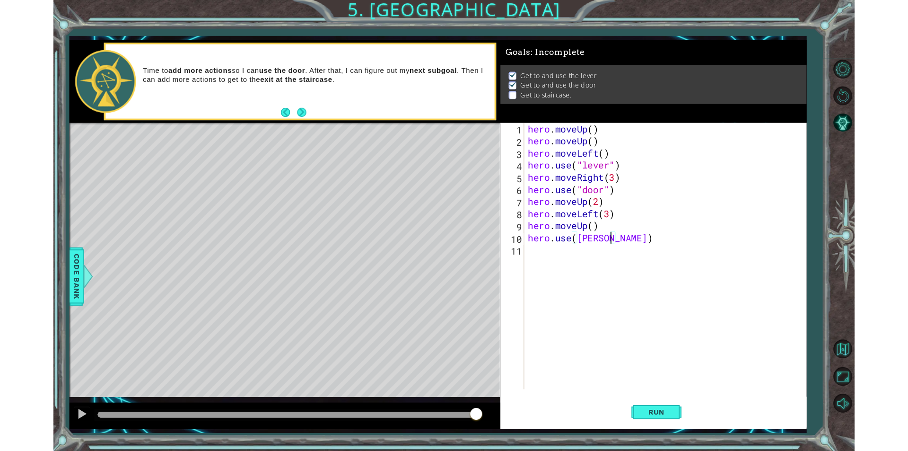
scroll to position [0, 4]
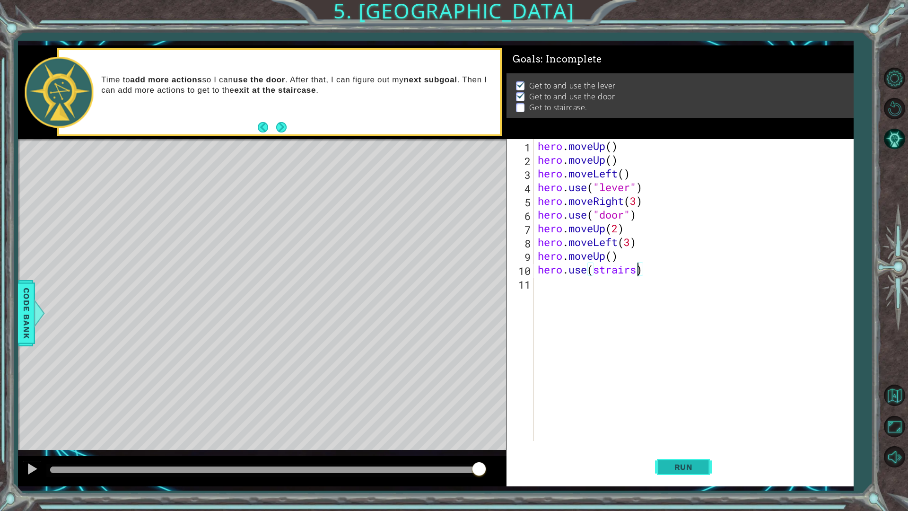
type textarea "hero.use(strairs)"
click at [687, 450] on span "Run" at bounding box center [683, 466] width 37 height 9
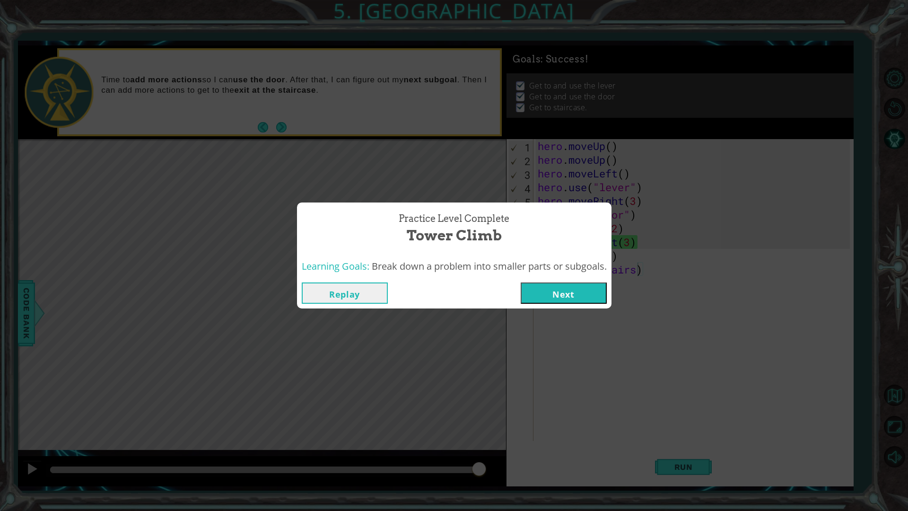
click at [558, 298] on button "Next" at bounding box center [564, 292] width 86 height 21
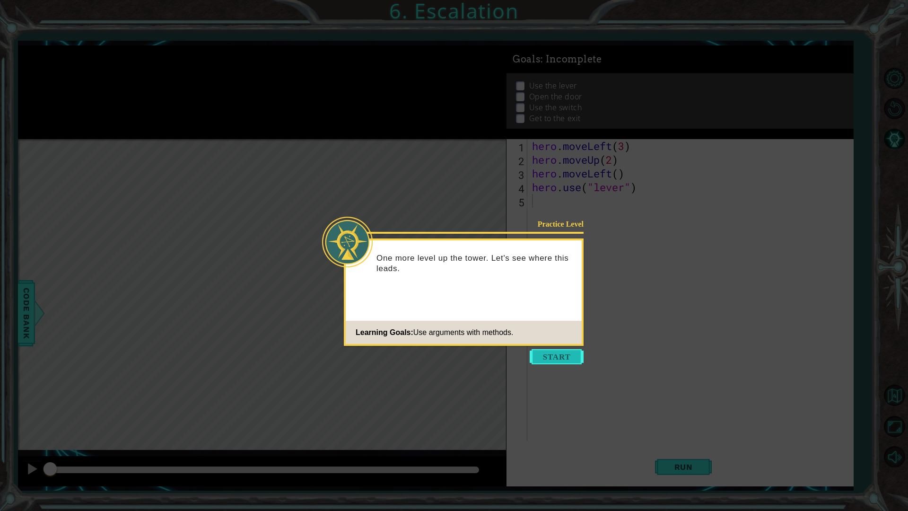
click at [573, 352] on button "Start" at bounding box center [557, 356] width 54 height 15
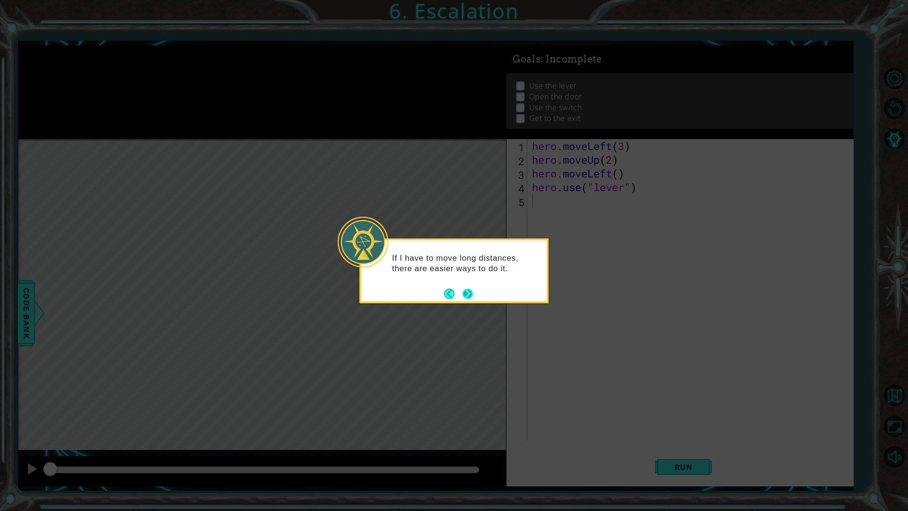
click at [470, 290] on button "Next" at bounding box center [468, 293] width 15 height 15
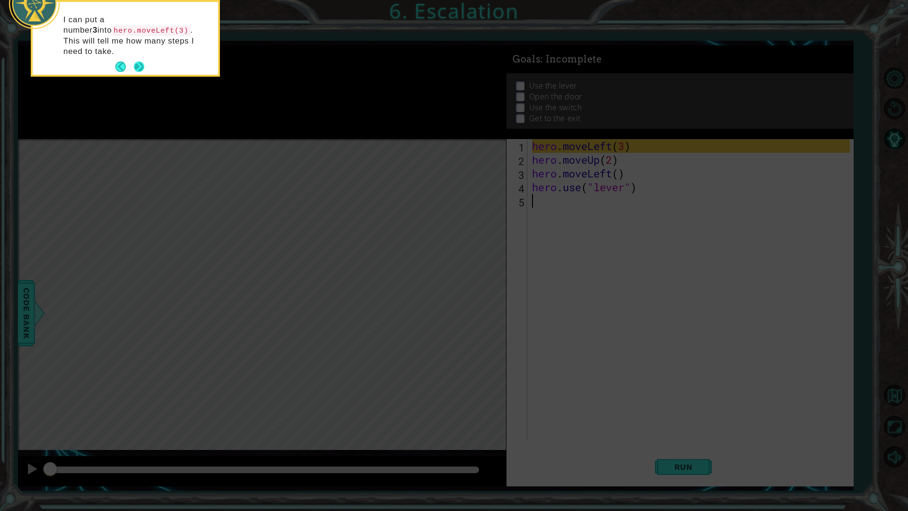
click at [141, 61] on button "Next" at bounding box center [139, 67] width 12 height 12
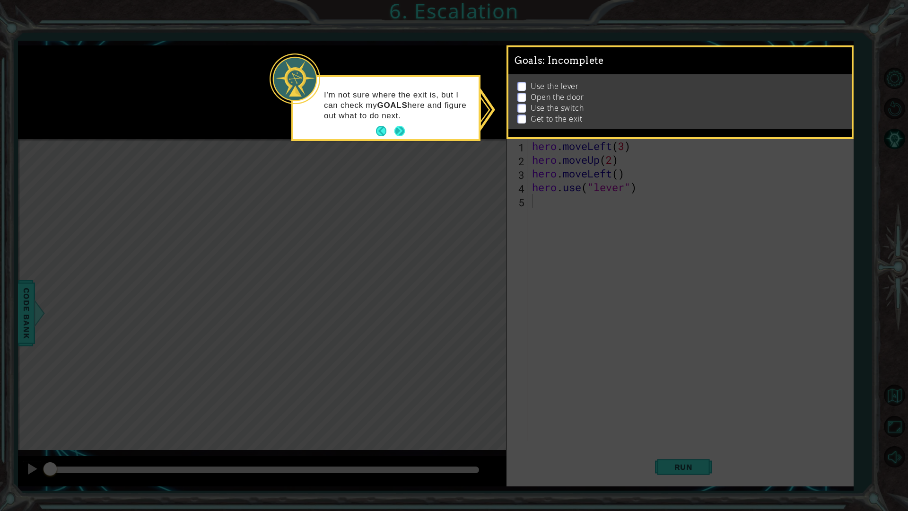
click at [401, 130] on button "Next" at bounding box center [399, 131] width 17 height 17
